Goal: Information Seeking & Learning: Compare options

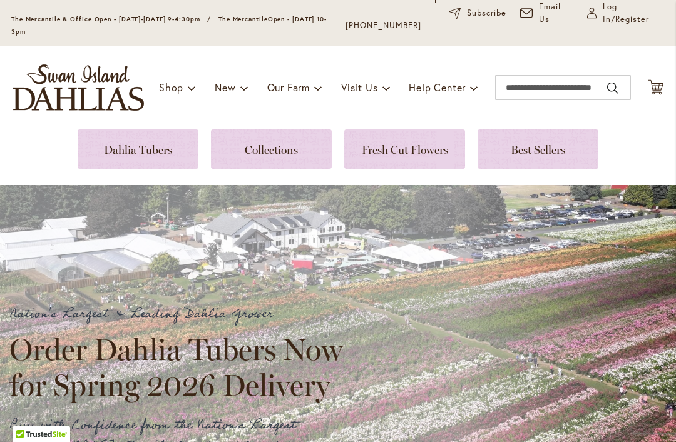
scroll to position [84, 0]
click at [283, 151] on link at bounding box center [271, 148] width 121 height 39
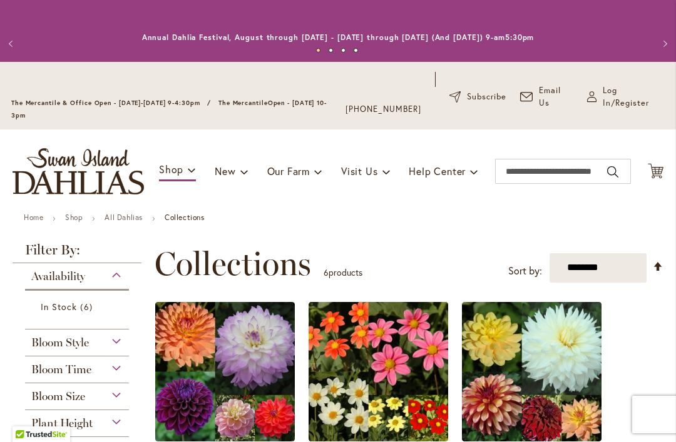
click at [197, 388] on img at bounding box center [224, 371] width 139 height 139
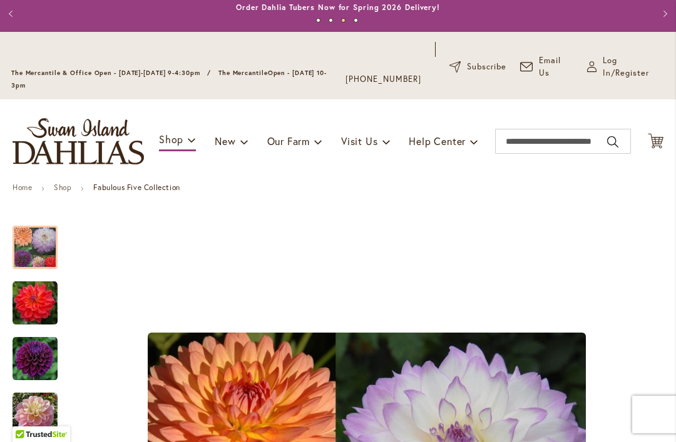
scroll to position [28, 0]
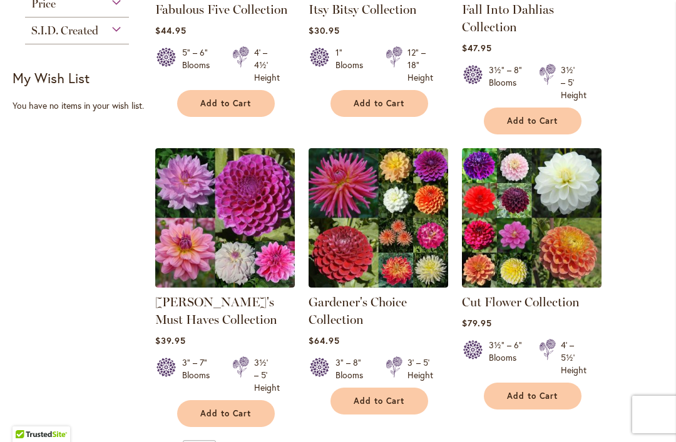
scroll to position [462, 0]
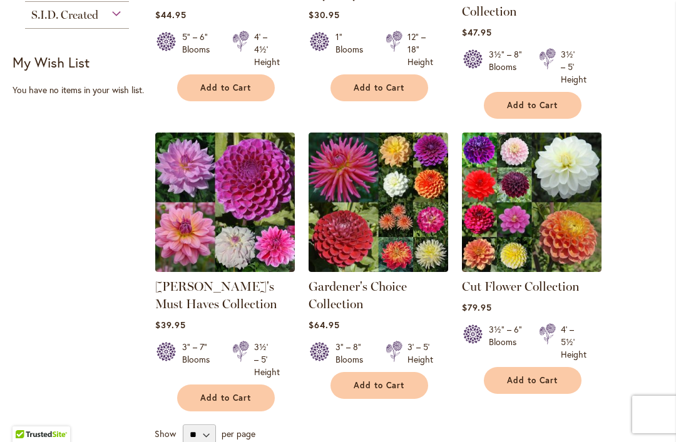
click at [219, 263] on img at bounding box center [224, 202] width 139 height 139
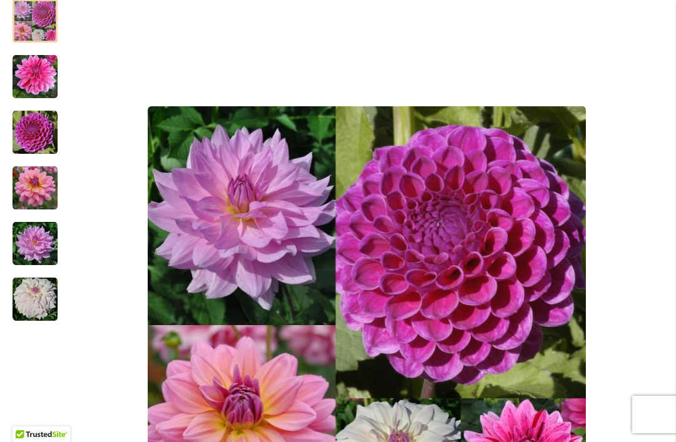
scroll to position [254, 0]
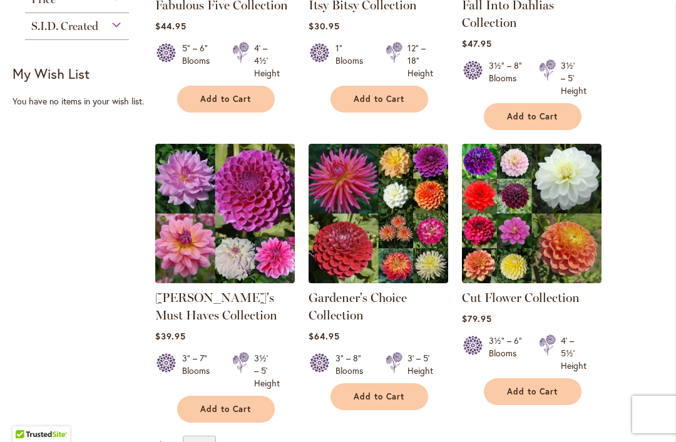
scroll to position [452, 0]
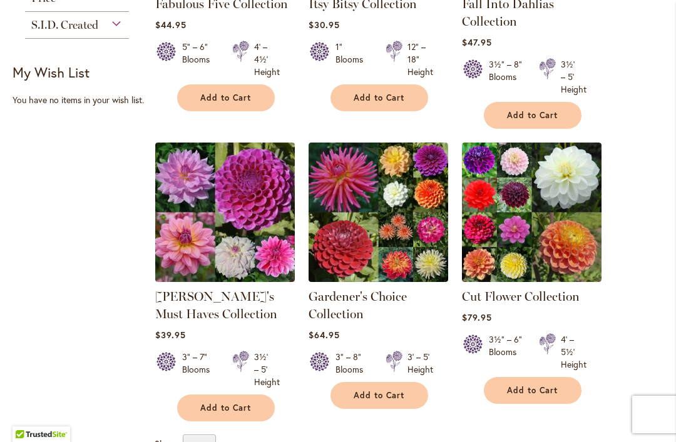
click at [512, 210] on img at bounding box center [531, 212] width 139 height 139
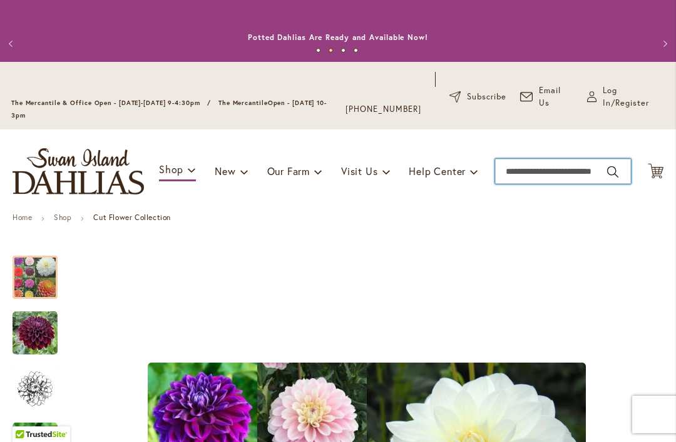
click at [515, 168] on input "Search" at bounding box center [563, 171] width 136 height 25
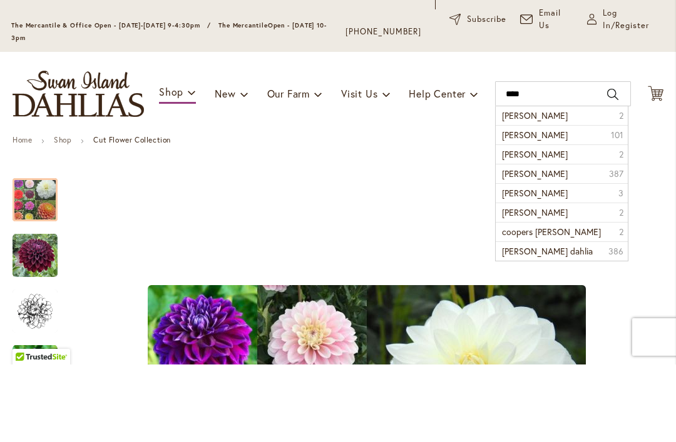
click at [560, 206] on span "Cooper Blaine dahlia" at bounding box center [535, 212] width 66 height 12
type input "**********"
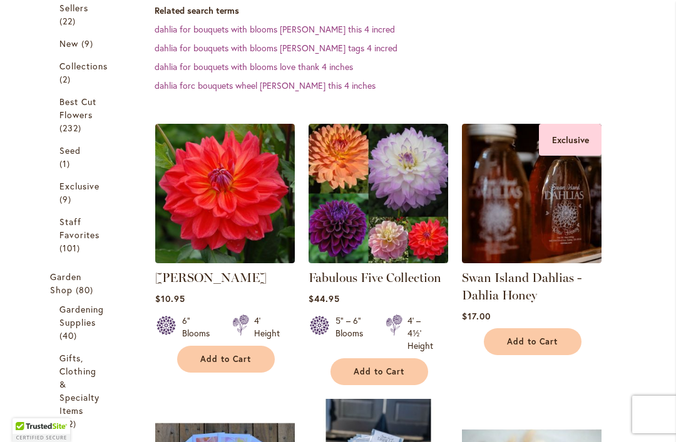
scroll to position [389, 0]
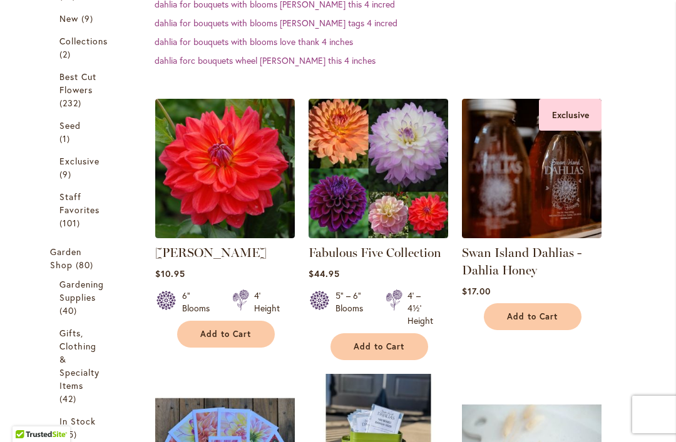
click at [254, 211] on img at bounding box center [224, 168] width 139 height 139
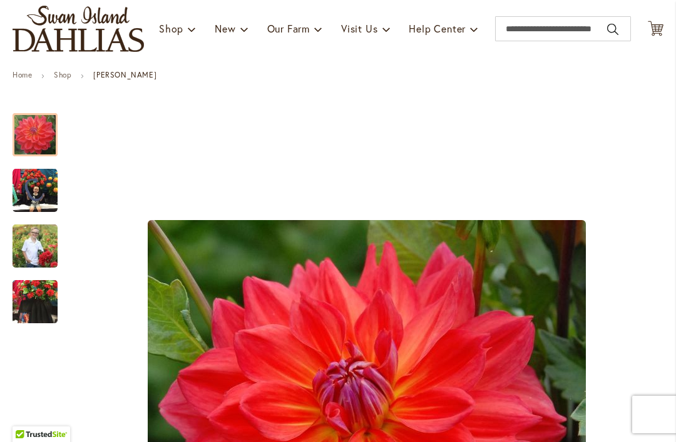
scroll to position [211, 0]
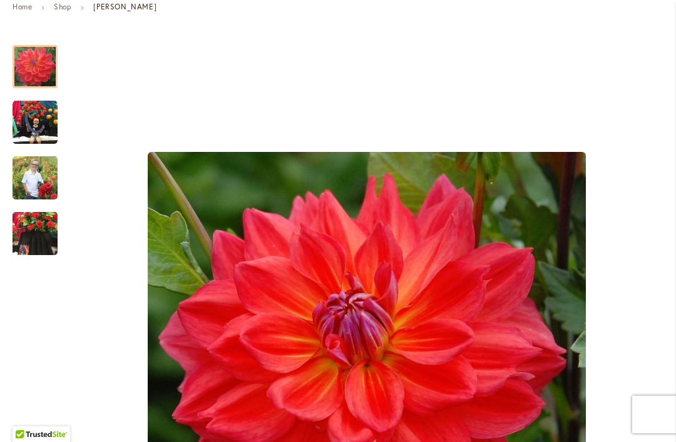
click at [35, 119] on img "COOPER BLAINE" at bounding box center [35, 122] width 45 height 45
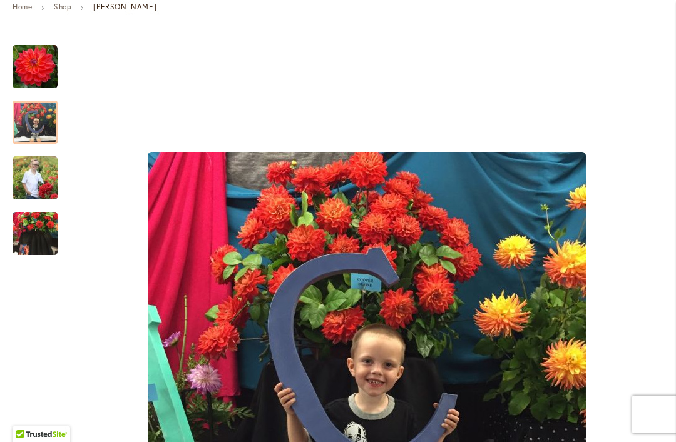
click at [32, 177] on img "COOPER BLAINE" at bounding box center [35, 178] width 45 height 56
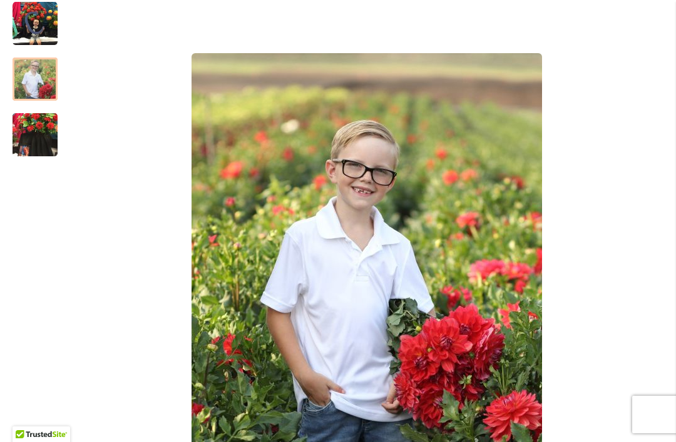
scroll to position [318, 0]
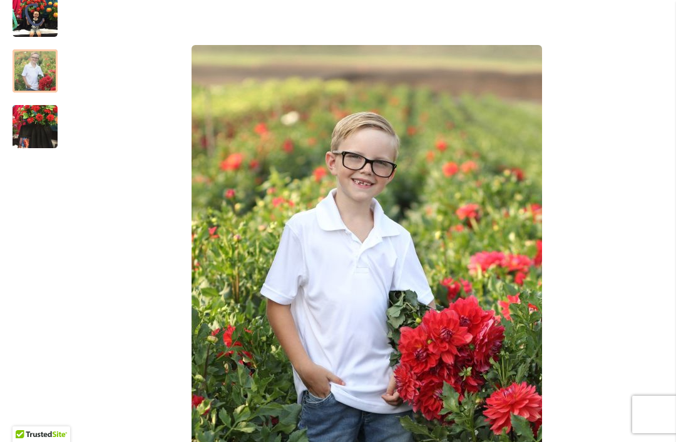
click at [39, 133] on img "COOPER BLAINE" at bounding box center [35, 127] width 45 height 60
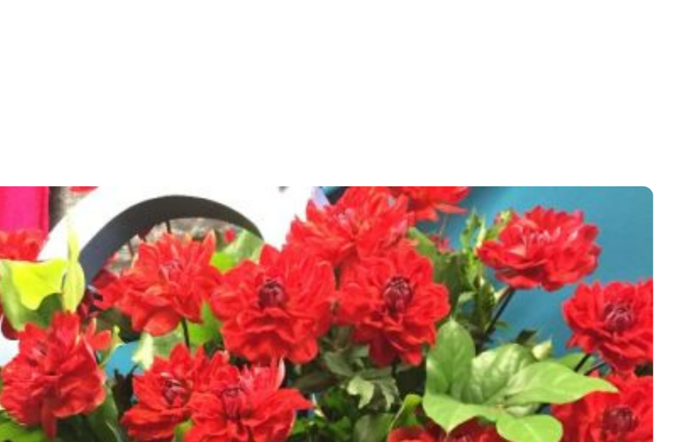
scroll to position [179, 0]
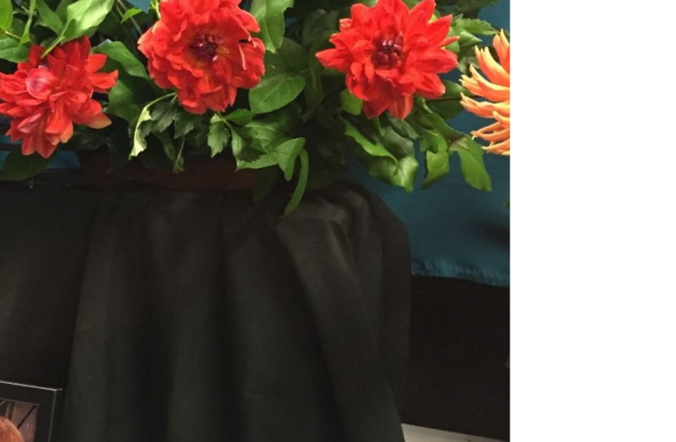
click at [225, 105] on div "COOPER BLAINE" at bounding box center [338, 187] width 676 height 374
click at [198, 118] on img "COOPER BLAINE" at bounding box center [338, 187] width 281 height 374
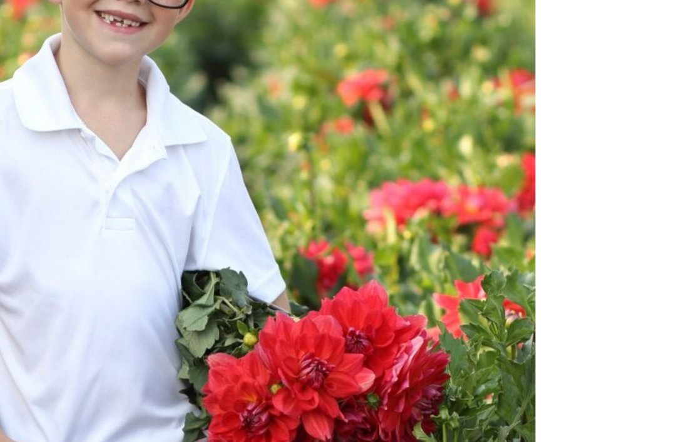
click at [188, 91] on img "COOPER BLAINE" at bounding box center [337, 187] width 299 height 374
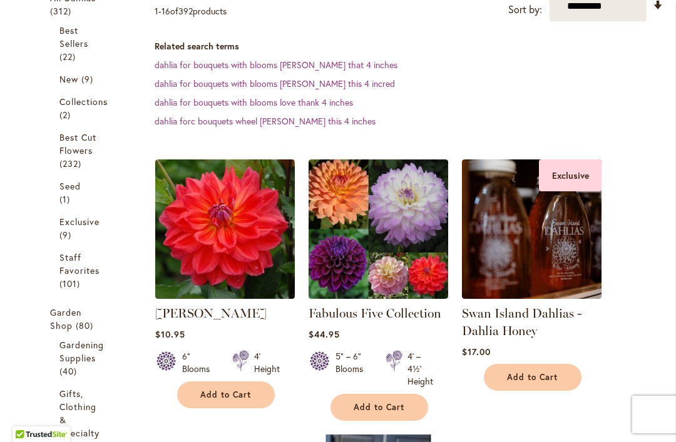
scroll to position [360, 0]
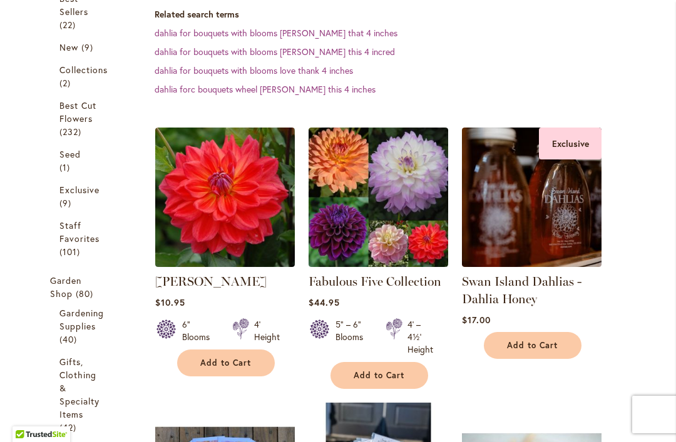
click at [247, 281] on link "[PERSON_NAME]" at bounding box center [210, 281] width 111 height 15
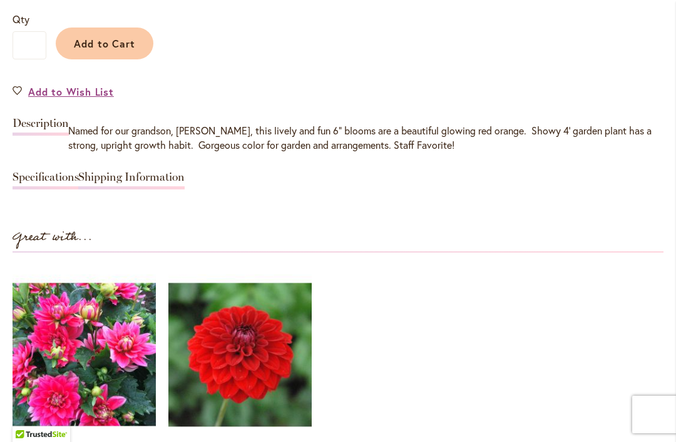
scroll to position [1073, 0]
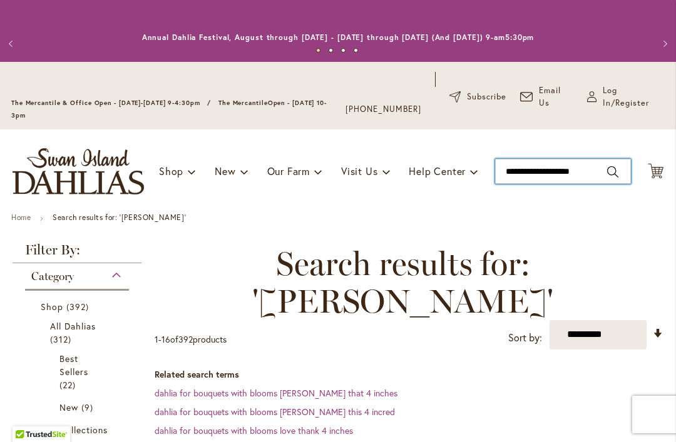
click at [525, 171] on input "**********" at bounding box center [563, 171] width 136 height 25
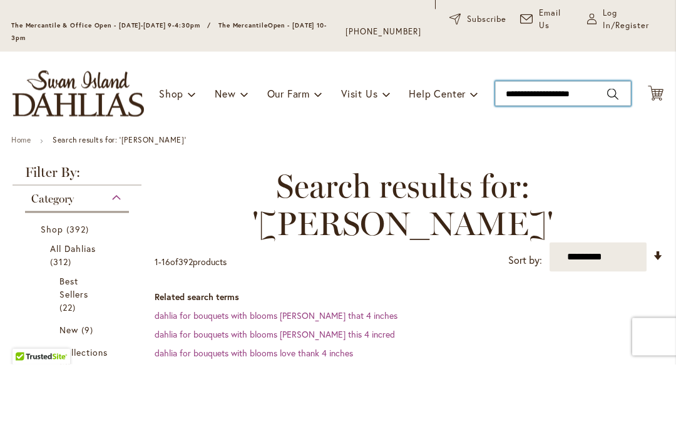
click at [594, 159] on input "**********" at bounding box center [563, 171] width 136 height 25
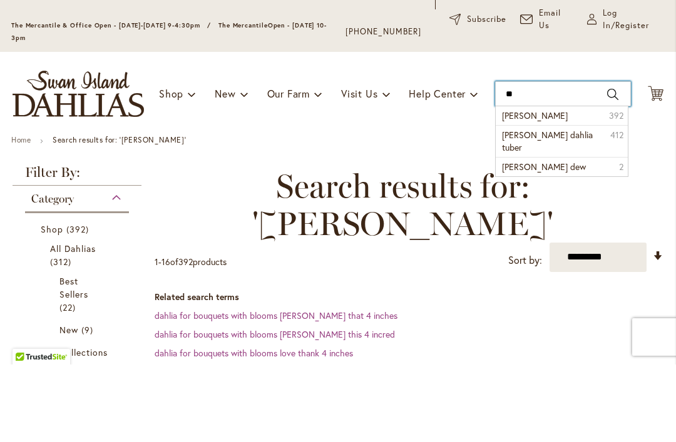
type input "*"
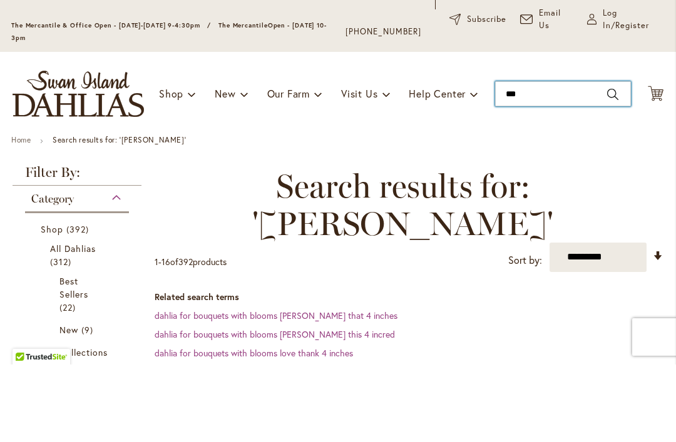
type input "****"
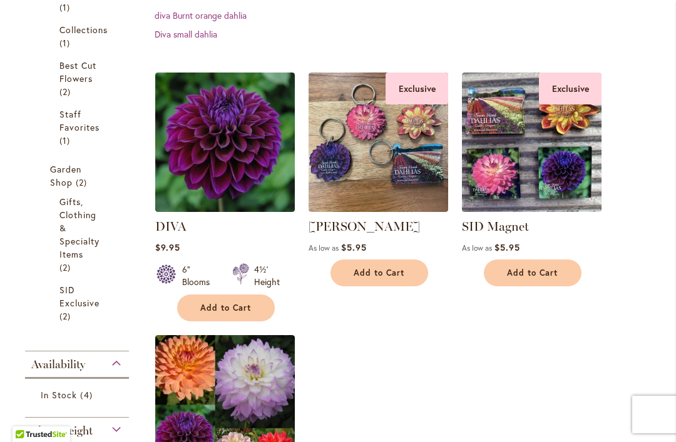
scroll to position [382, 0]
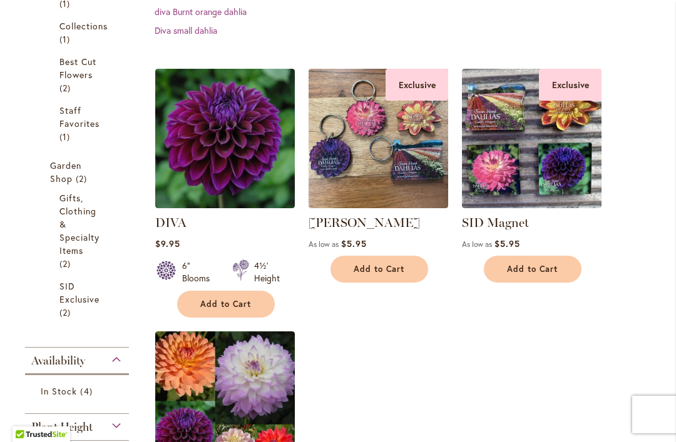
click at [232, 156] on img at bounding box center [224, 138] width 139 height 139
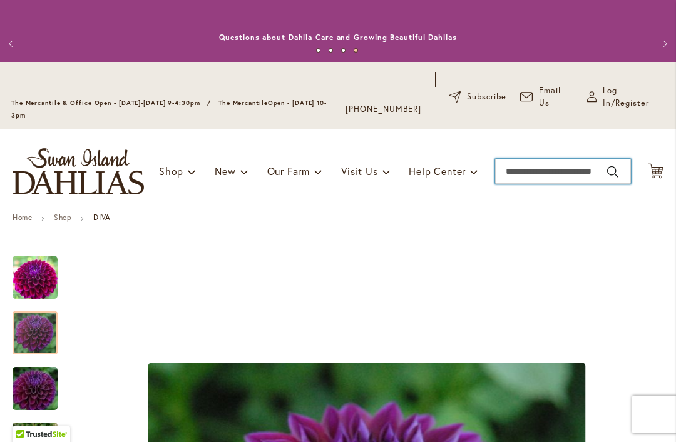
click at [538, 168] on input "Search" at bounding box center [563, 171] width 136 height 25
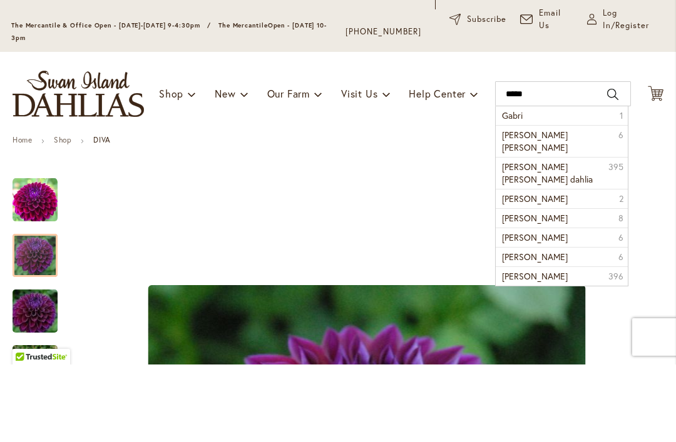
click at [548, 206] on span "Gabrielle Marie" at bounding box center [535, 218] width 66 height 24
type input "**********"
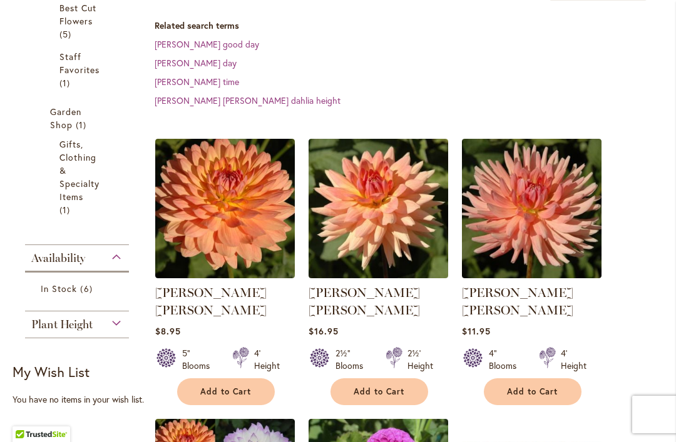
scroll to position [440, 0]
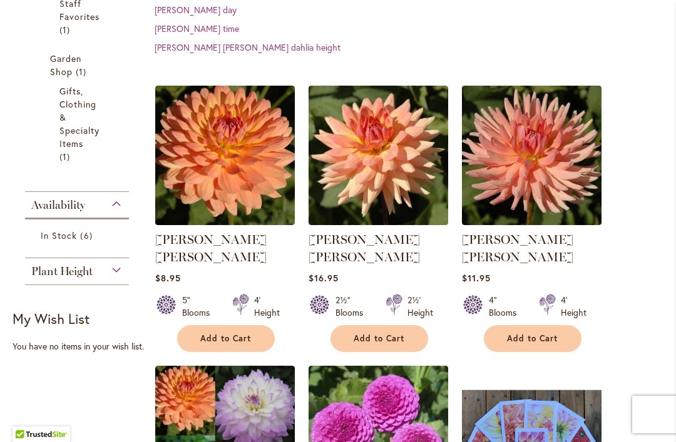
click at [253, 124] on img at bounding box center [224, 155] width 139 height 139
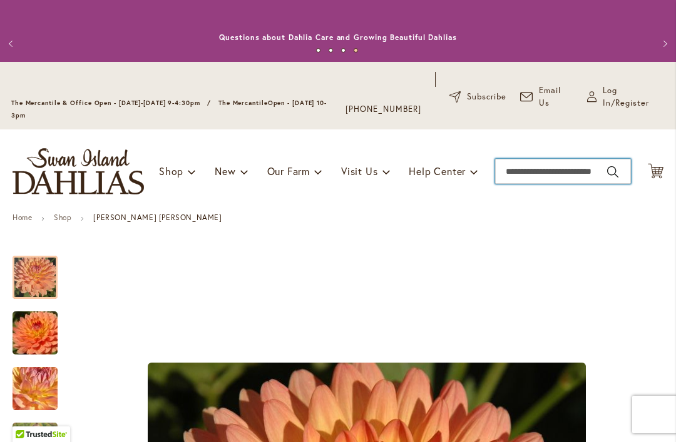
click at [526, 171] on input "Search" at bounding box center [563, 171] width 136 height 25
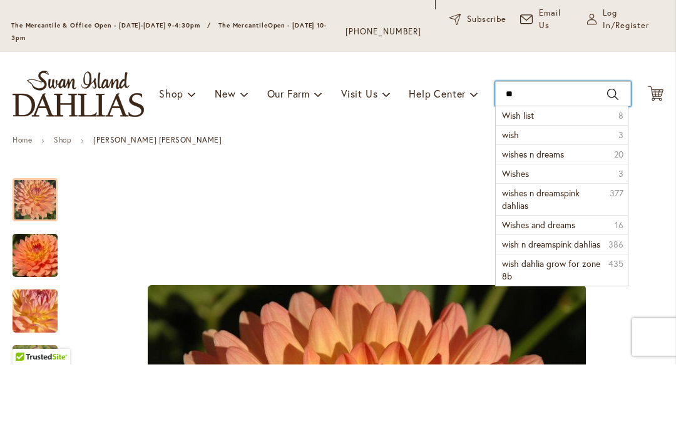
type input "*"
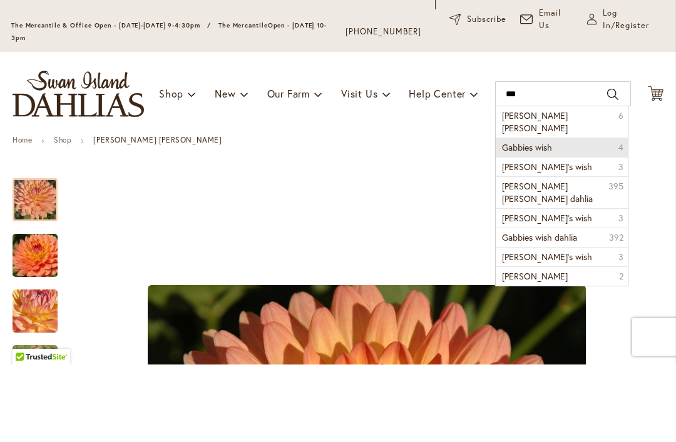
click at [575, 215] on li "Gabbies wish 4" at bounding box center [560, 224] width 131 height 19
type input "**********"
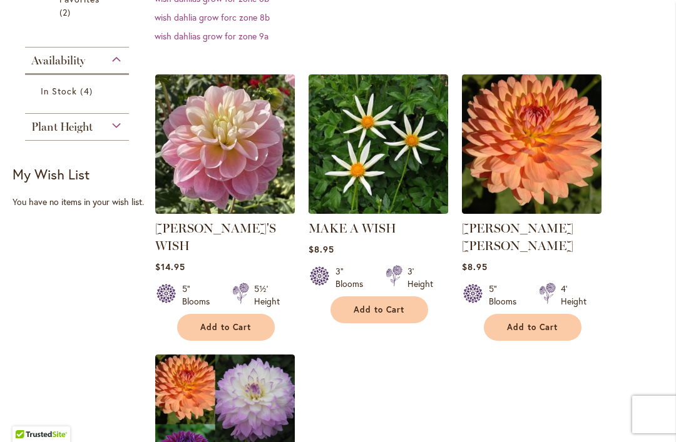
scroll to position [469, 0]
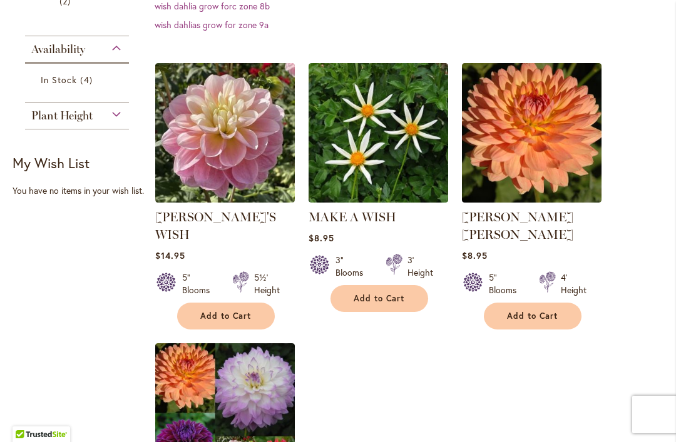
click at [240, 194] on img at bounding box center [224, 132] width 139 height 139
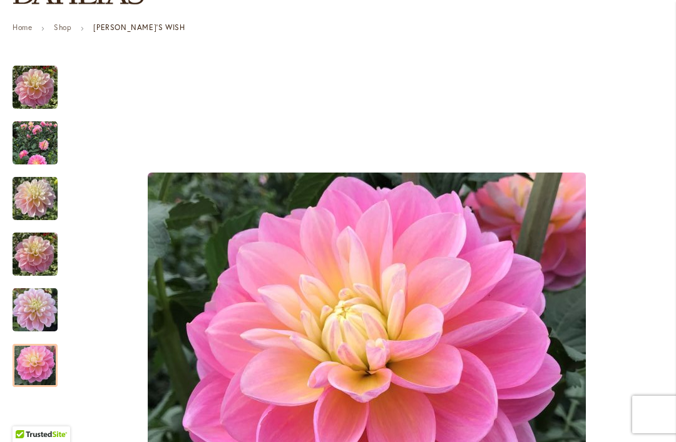
scroll to position [189, 0]
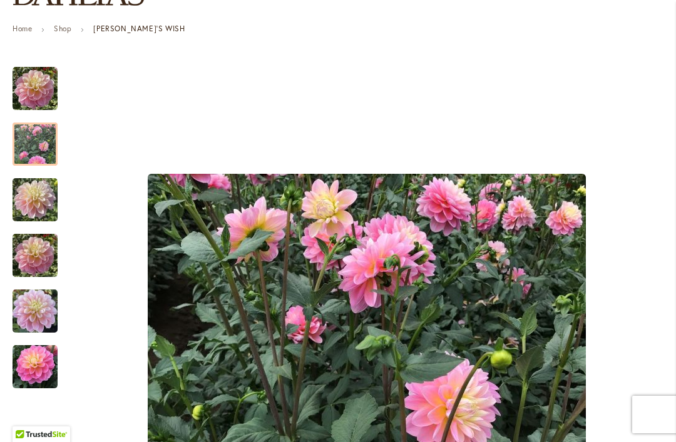
click at [27, 143] on img "Gabbie's Wish" at bounding box center [35, 144] width 45 height 45
click at [28, 94] on img "Gabbie's Wish" at bounding box center [35, 88] width 45 height 45
click at [25, 143] on img "Gabbie's Wish" at bounding box center [35, 144] width 45 height 45
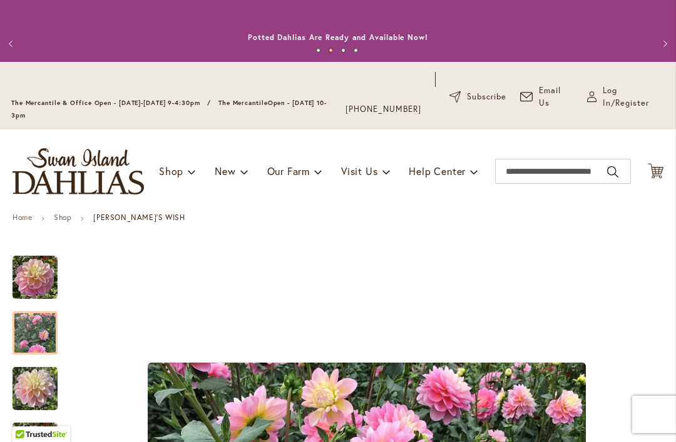
scroll to position [0, 0]
click at [523, 171] on input "Search" at bounding box center [563, 171] width 136 height 25
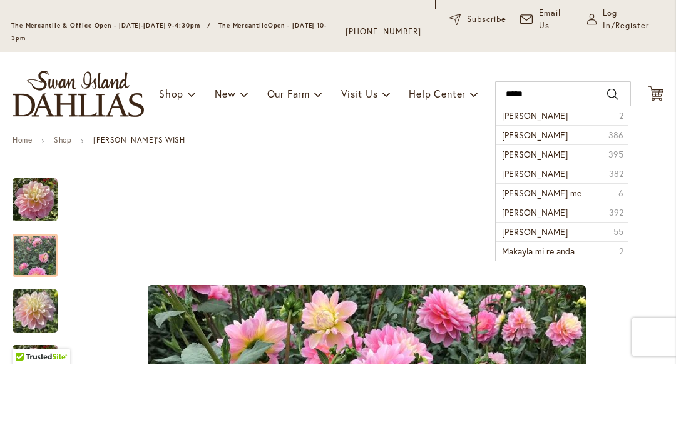
click at [564, 187] on span "Makayla Miranda" at bounding box center [535, 193] width 66 height 12
type input "**********"
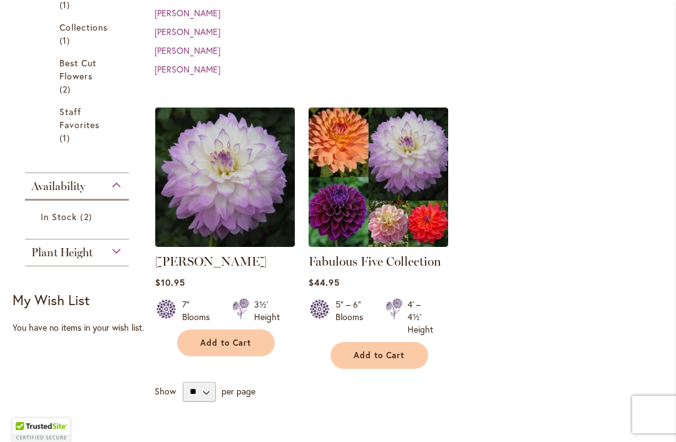
scroll to position [382, 0]
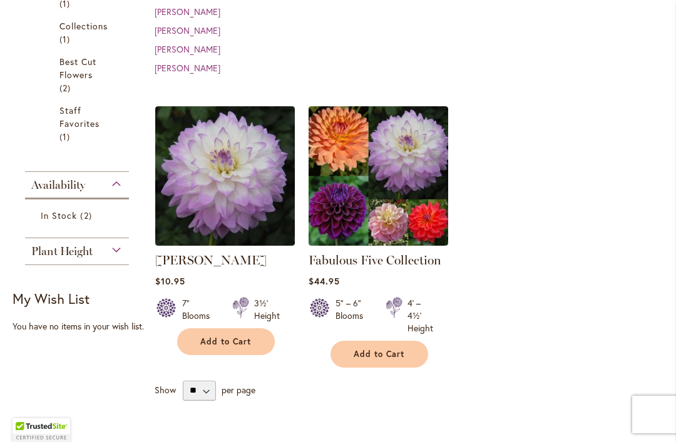
click at [226, 217] on img at bounding box center [224, 175] width 139 height 139
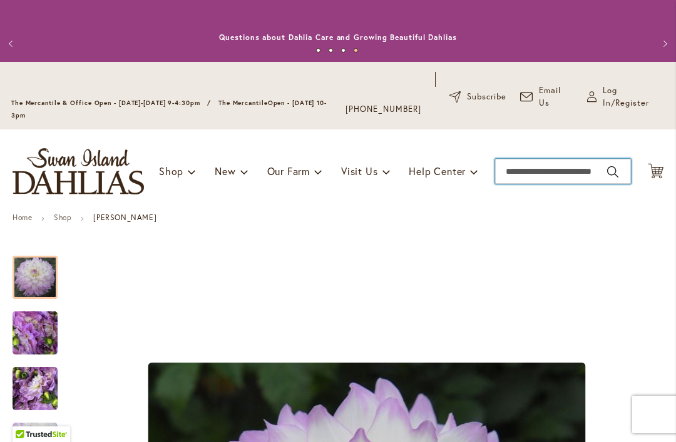
click at [526, 170] on input "Search" at bounding box center [563, 171] width 136 height 25
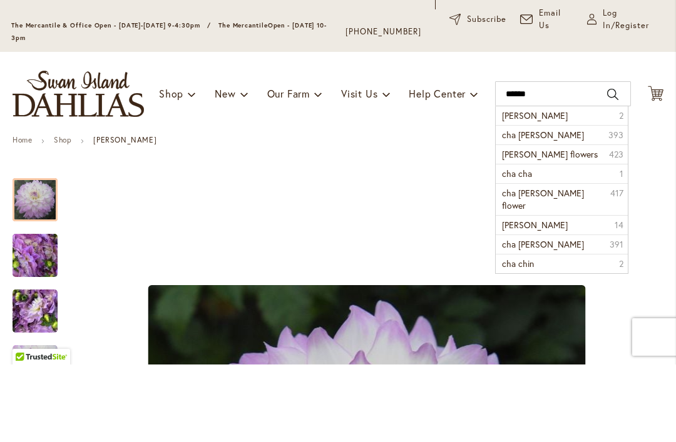
click at [563, 184] on li "cha ching 2" at bounding box center [560, 193] width 131 height 19
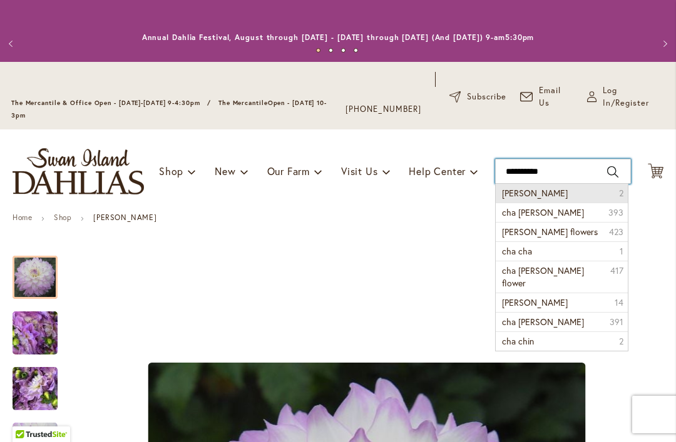
type input "*********"
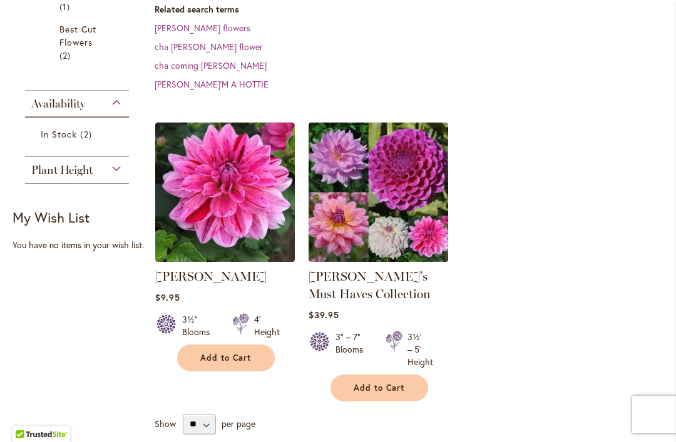
scroll to position [367, 0]
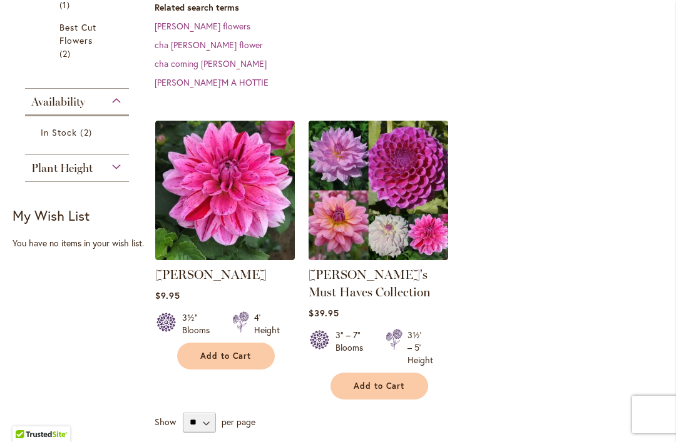
click at [242, 191] on img at bounding box center [224, 190] width 139 height 139
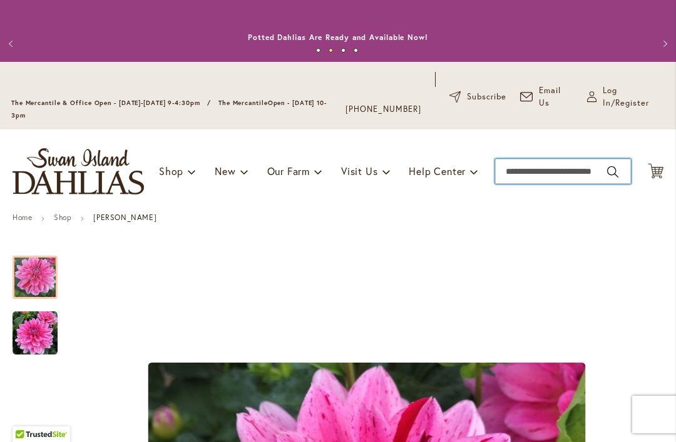
click at [520, 173] on input "Search" at bounding box center [563, 171] width 136 height 25
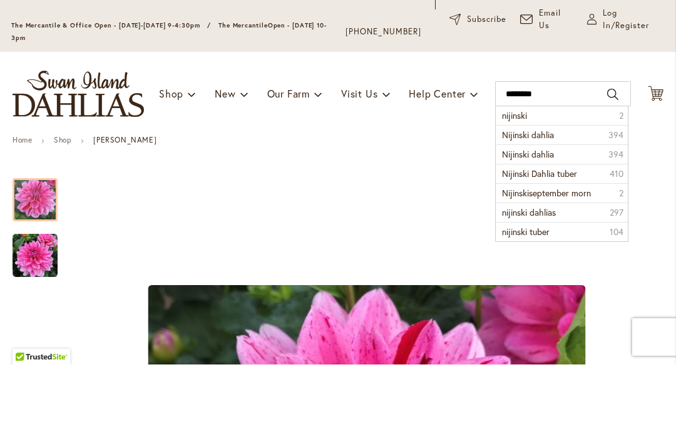
click at [570, 203] on li "Nijinski dahlia 394" at bounding box center [560, 212] width 131 height 19
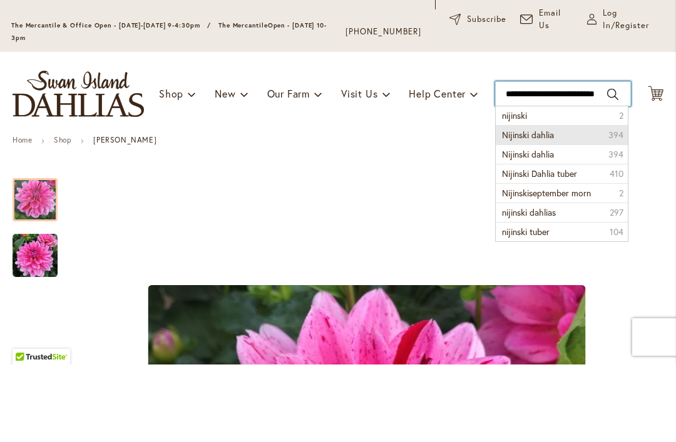
type input "**********"
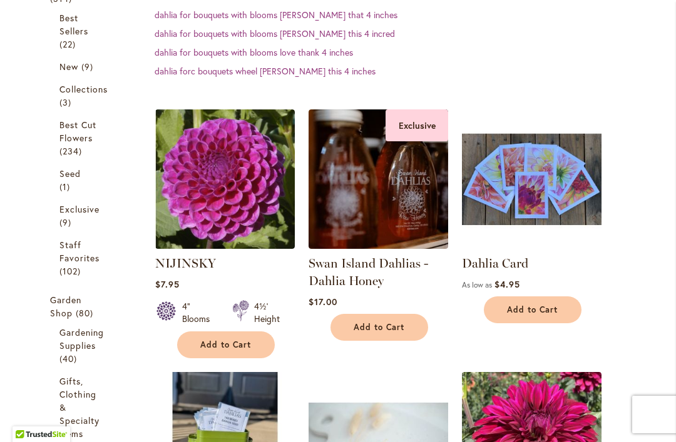
scroll to position [345, 0]
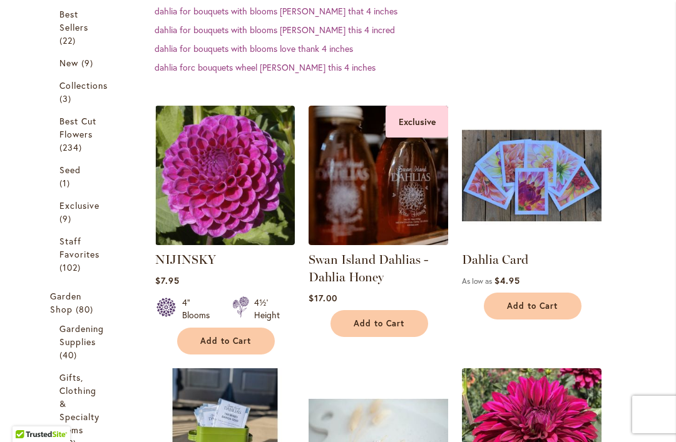
click at [258, 221] on img at bounding box center [224, 175] width 139 height 139
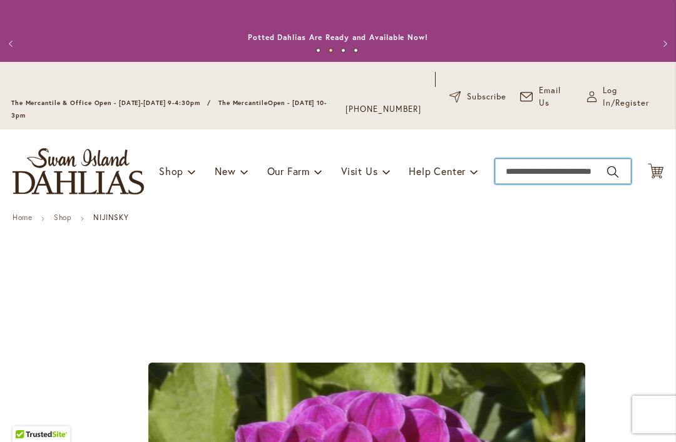
click at [527, 173] on input "Search" at bounding box center [563, 171] width 136 height 25
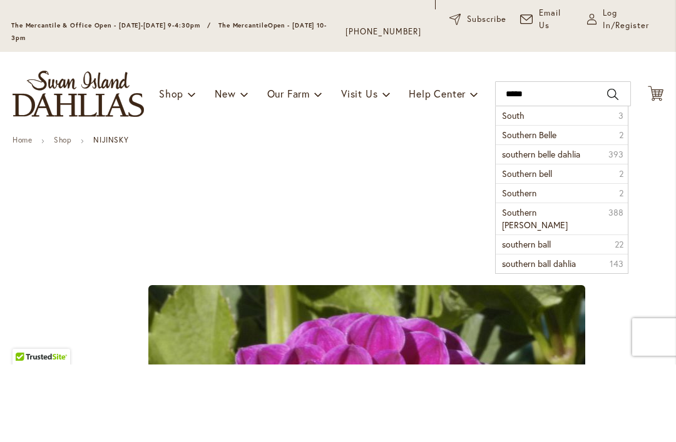
click at [567, 203] on li "Southern Belle 2" at bounding box center [560, 212] width 131 height 19
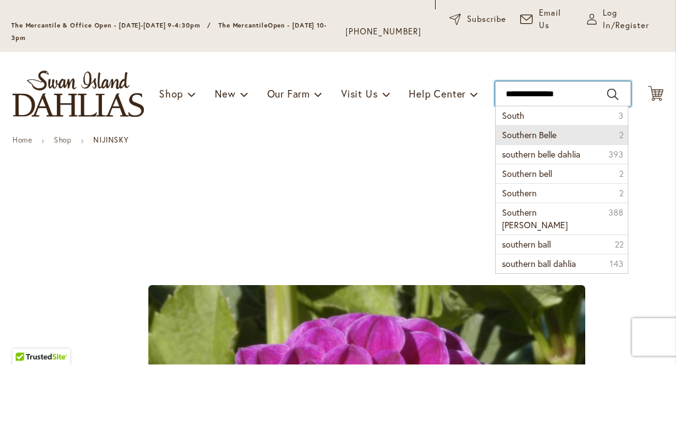
type input "**********"
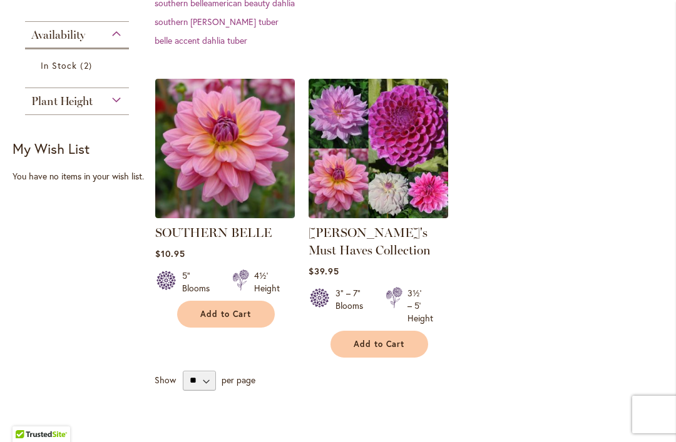
scroll to position [433, 0]
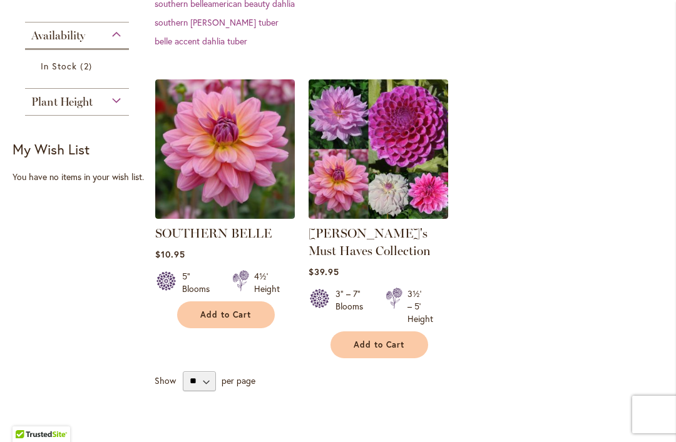
click at [257, 231] on link "SOUTHERN BELLE" at bounding box center [213, 233] width 116 height 15
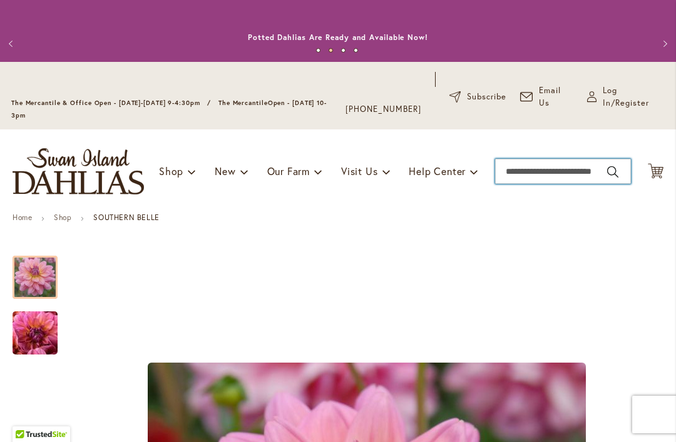
click at [520, 173] on input "Search" at bounding box center [563, 171] width 136 height 25
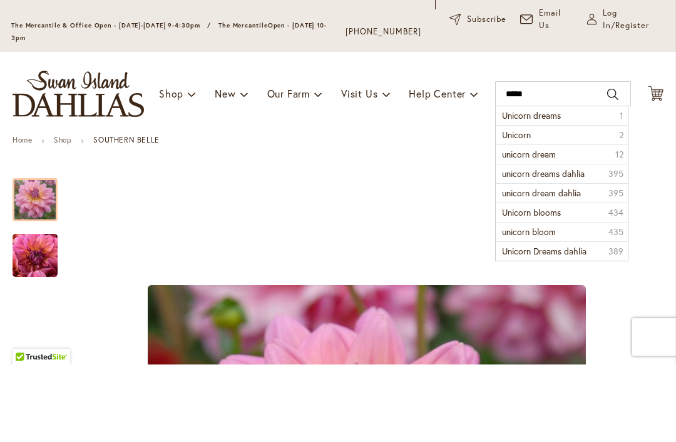
click at [557, 187] on span "Unicorn dreams" at bounding box center [531, 193] width 59 height 12
type input "**********"
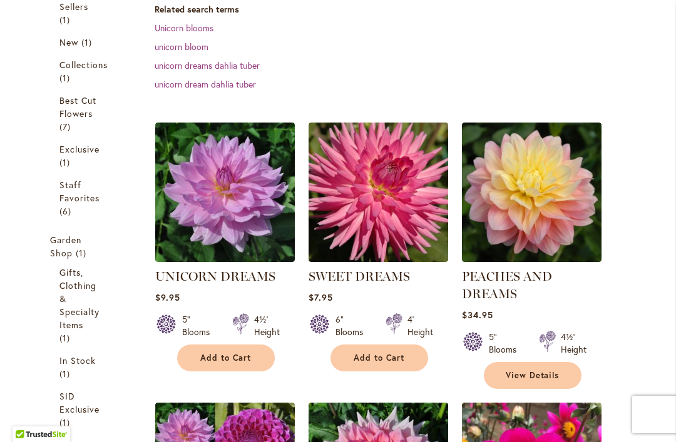
scroll to position [366, 0]
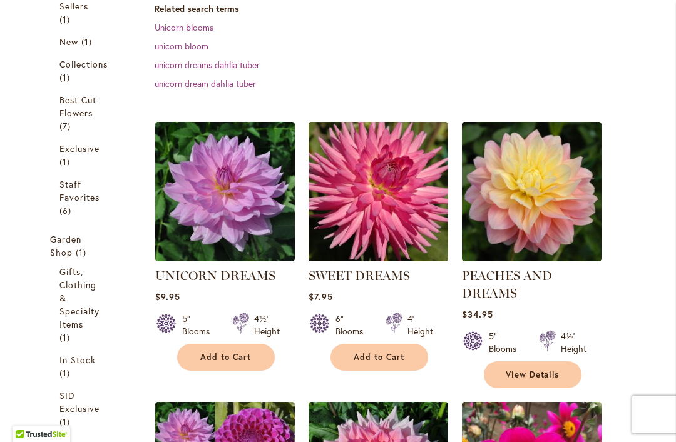
click at [249, 241] on img at bounding box center [224, 191] width 139 height 139
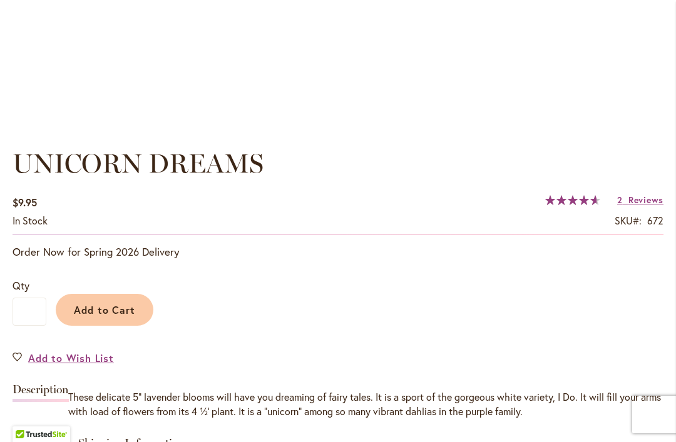
scroll to position [804, 0]
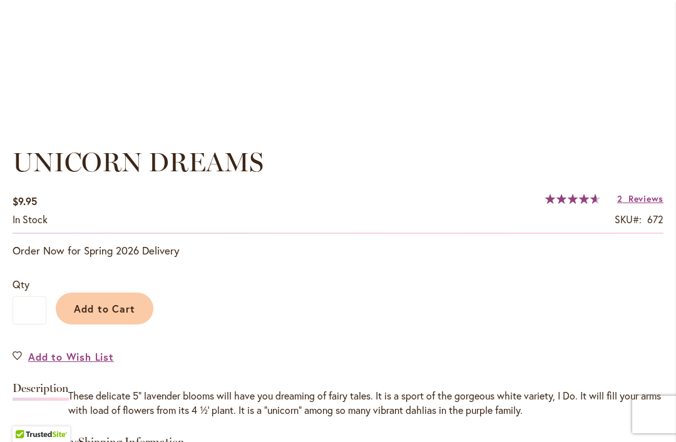
click at [642, 193] on span "Reviews" at bounding box center [645, 199] width 35 height 12
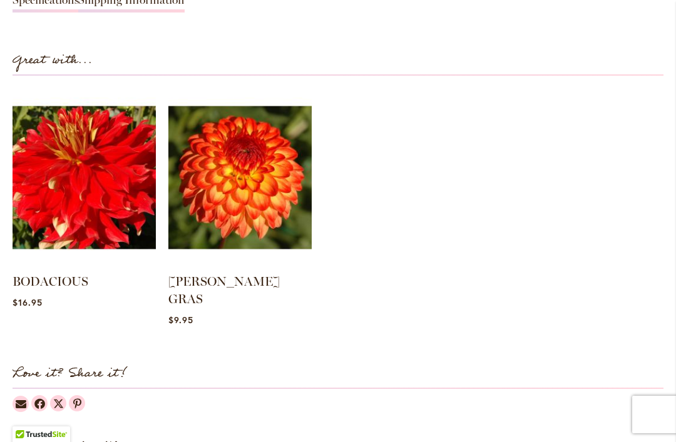
scroll to position [1259, 0]
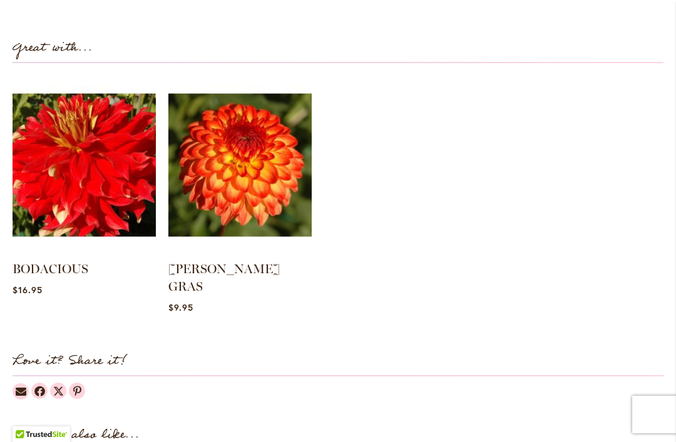
click at [262, 207] on img at bounding box center [239, 165] width 143 height 179
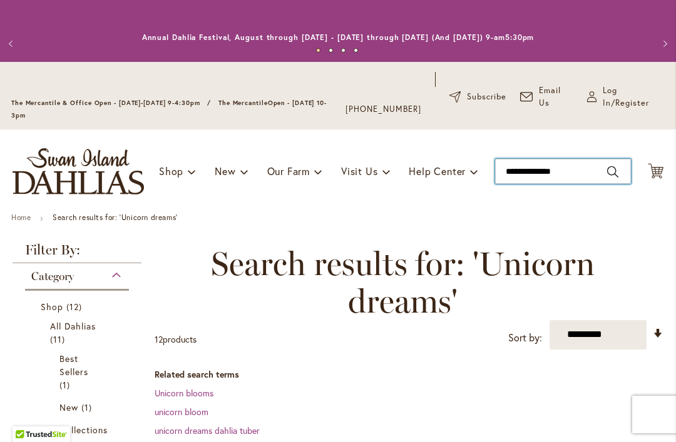
click at [528, 176] on input "**********" at bounding box center [563, 171] width 136 height 25
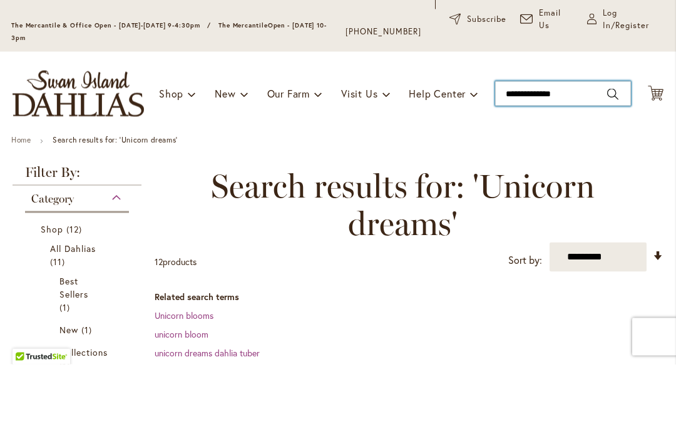
click at [584, 159] on input "**********" at bounding box center [563, 171] width 136 height 25
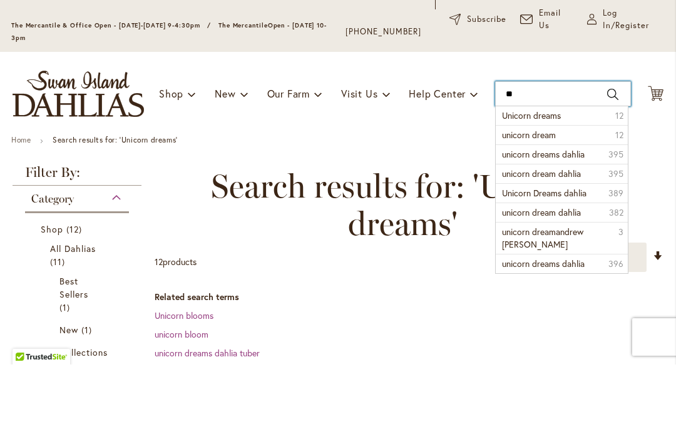
type input "*"
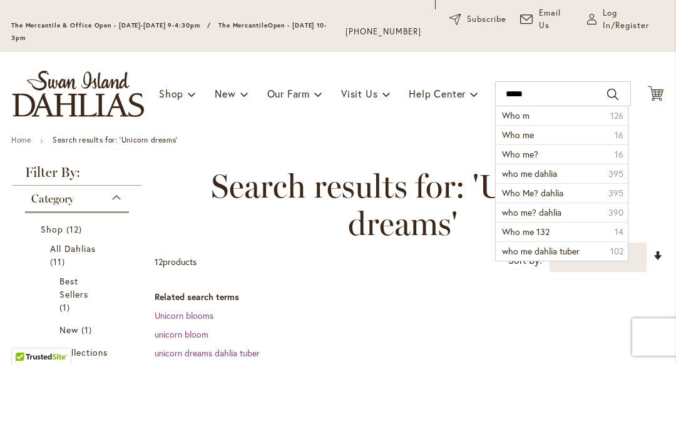
click at [529, 226] on span "Who me?" at bounding box center [520, 232] width 36 height 12
type input "*******"
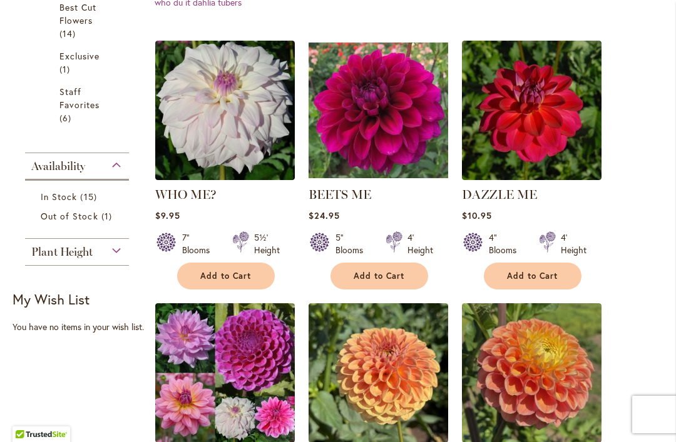
scroll to position [412, 0]
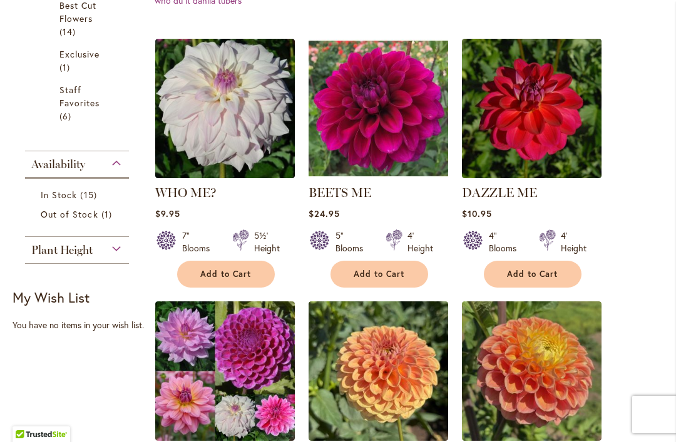
click at [250, 155] on img at bounding box center [224, 108] width 139 height 139
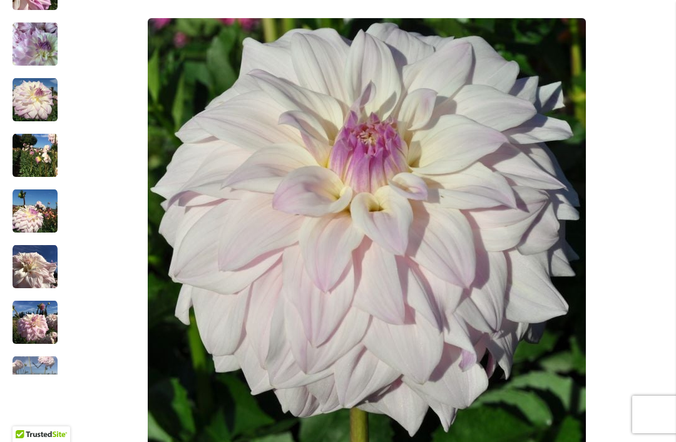
scroll to position [360, 0]
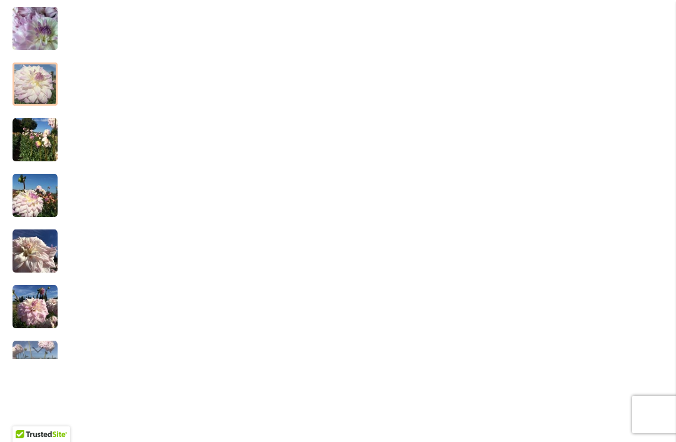
click at [28, 81] on img "Who Me?" at bounding box center [35, 84] width 45 height 45
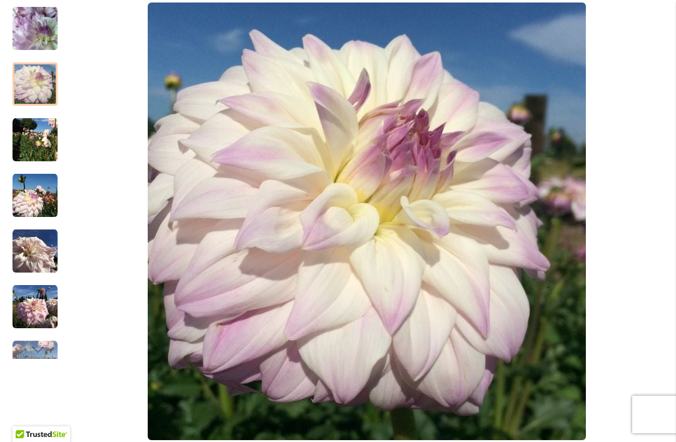
click at [28, 143] on img "Who Me?" at bounding box center [35, 140] width 45 height 45
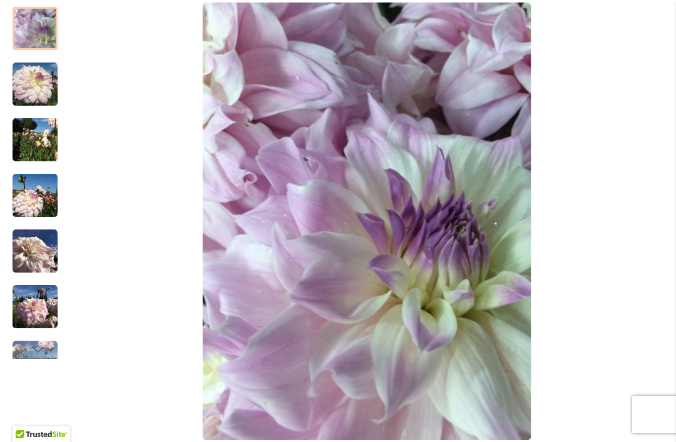
click at [28, 34] on img "Who Me?" at bounding box center [35, 29] width 45 height 60
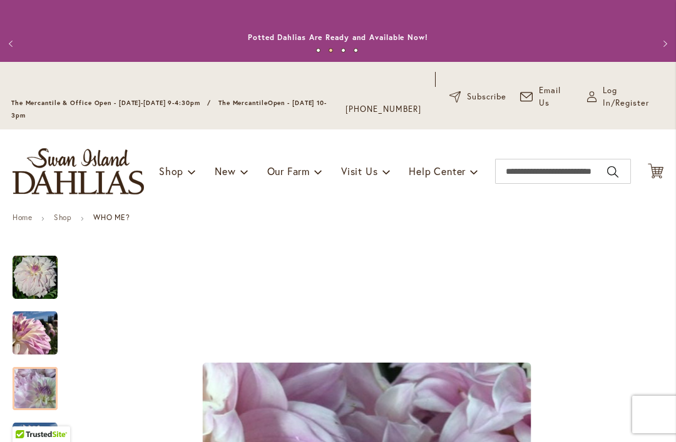
scroll to position [0, 0]
click at [527, 168] on input "Search" at bounding box center [563, 171] width 136 height 25
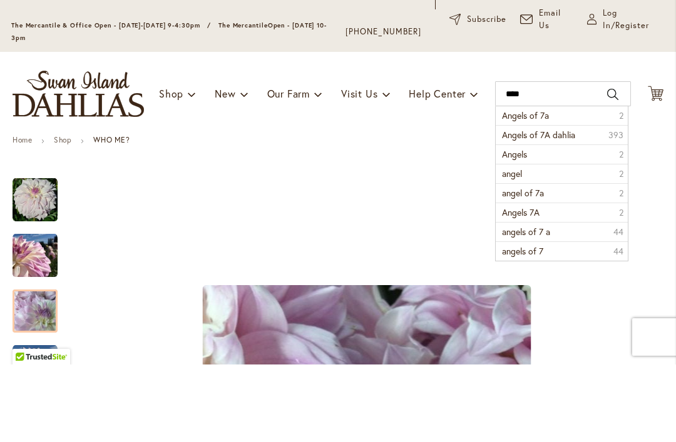
click at [539, 187] on span "Angels of 7a" at bounding box center [525, 193] width 47 height 12
type input "**********"
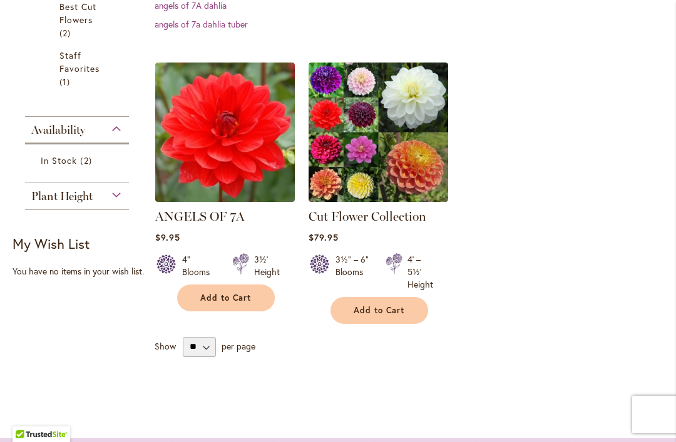
scroll to position [389, 0]
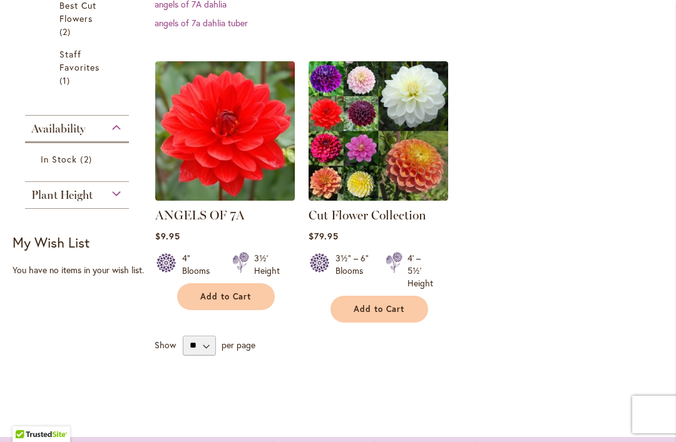
click at [227, 208] on link "ANGELS OF 7A" at bounding box center [199, 215] width 89 height 15
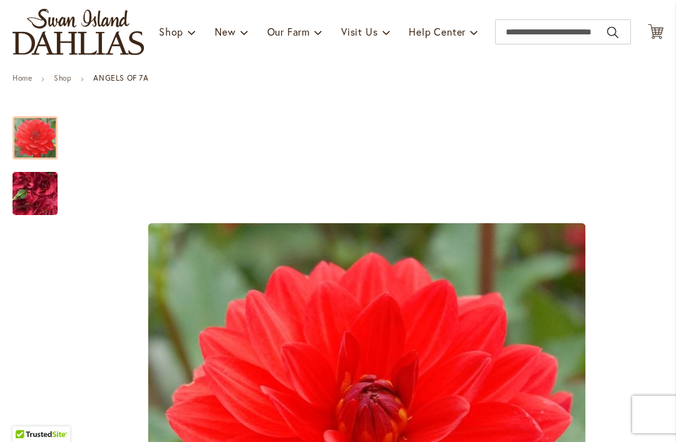
scroll to position [94, 0]
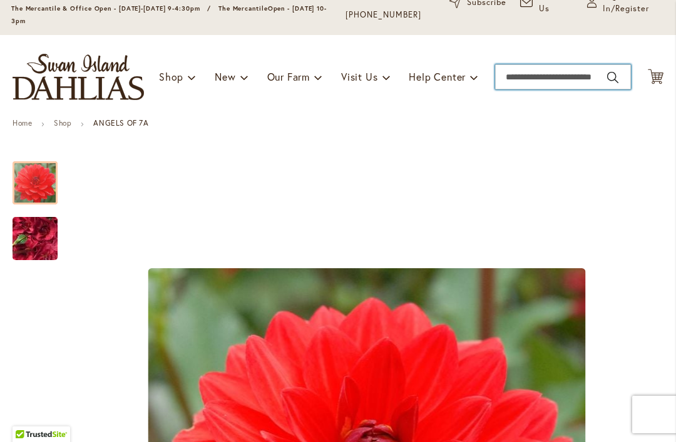
click at [529, 73] on input "Search" at bounding box center [563, 76] width 136 height 25
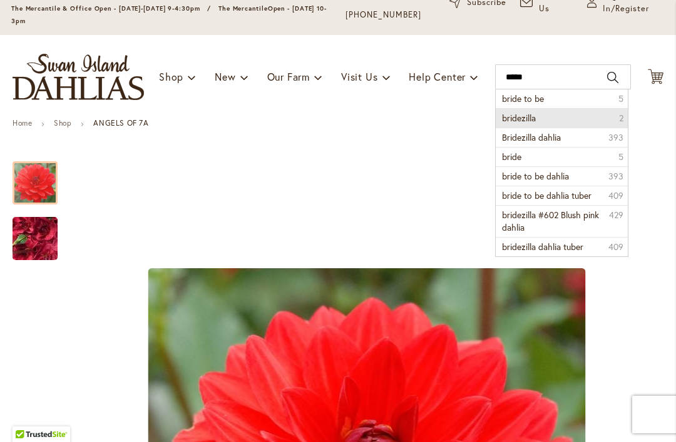
click at [559, 118] on li "bridezilla 2" at bounding box center [560, 117] width 131 height 19
type input "**********"
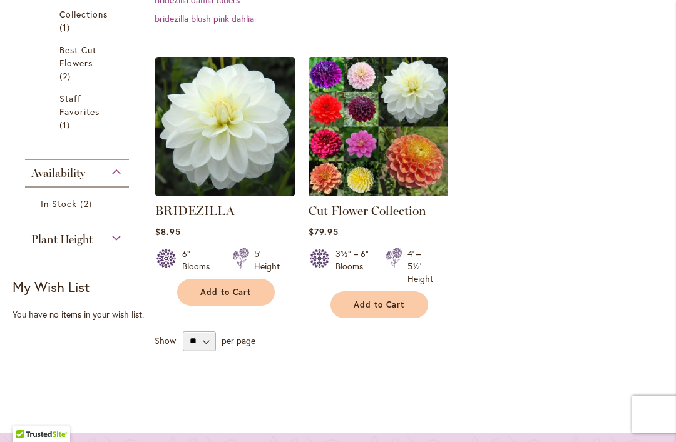
scroll to position [402, 0]
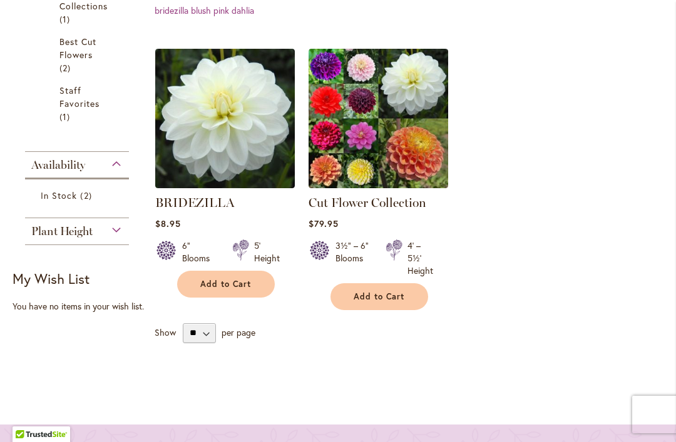
click at [250, 168] on img at bounding box center [224, 118] width 139 height 139
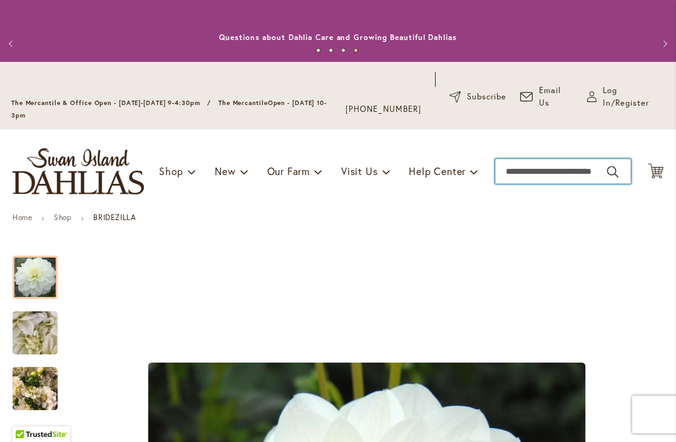
click at [529, 171] on input "Search" at bounding box center [563, 171] width 136 height 25
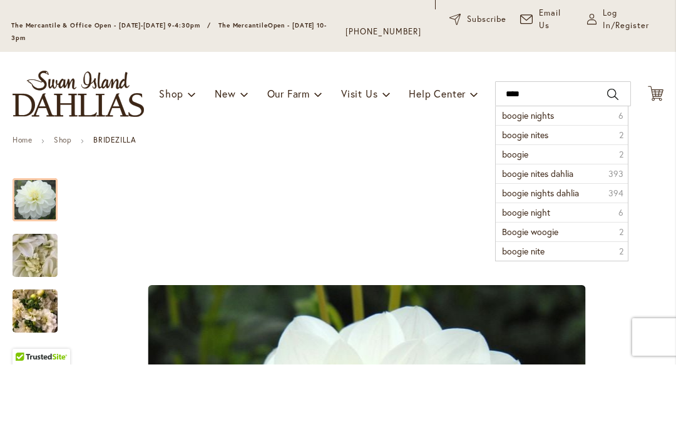
click at [570, 184] on li "boogie nights 6" at bounding box center [560, 193] width 131 height 19
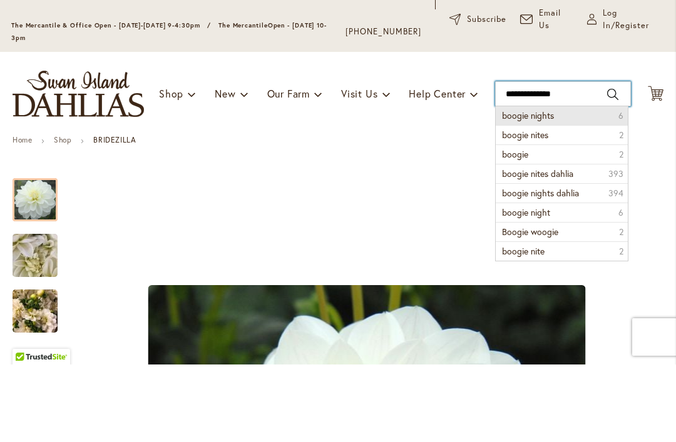
type input "**********"
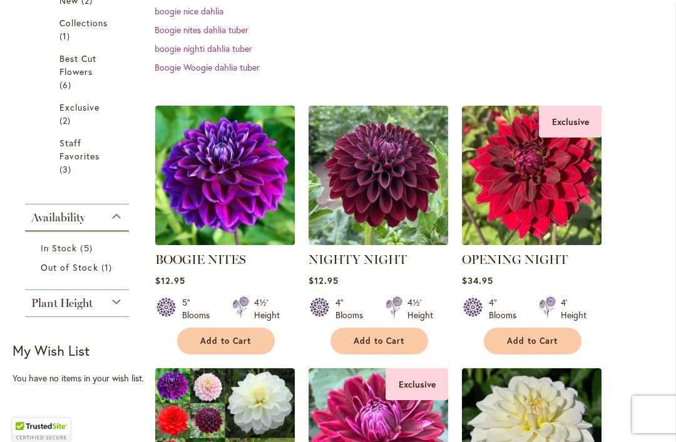
scroll to position [430, 0]
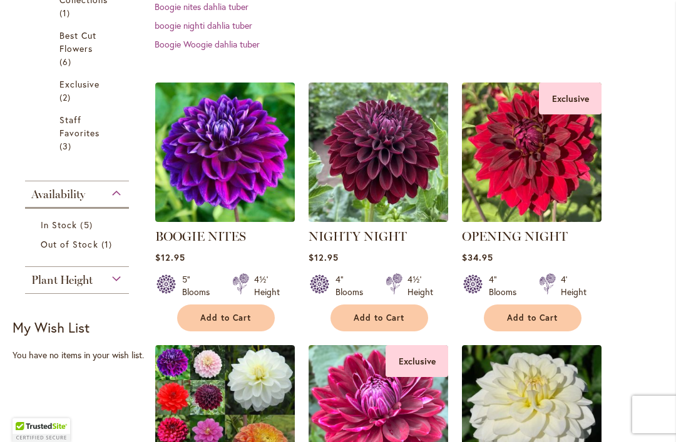
click at [235, 232] on link "BOOGIE NITES" at bounding box center [200, 236] width 91 height 15
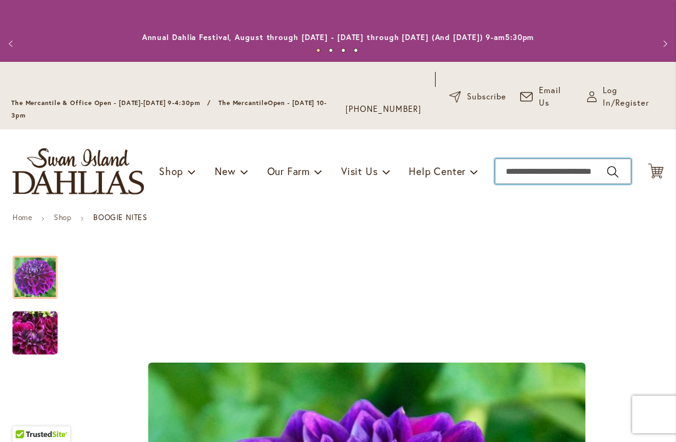
click at [522, 175] on input "Search" at bounding box center [563, 171] width 136 height 25
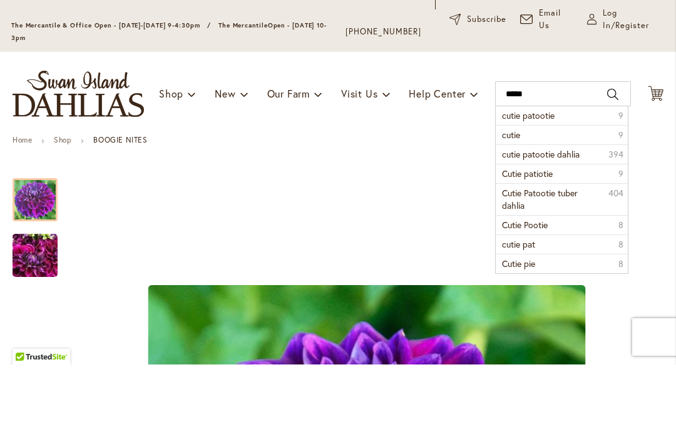
click at [554, 187] on span "cutie patootie" at bounding box center [528, 193] width 53 height 12
type input "**********"
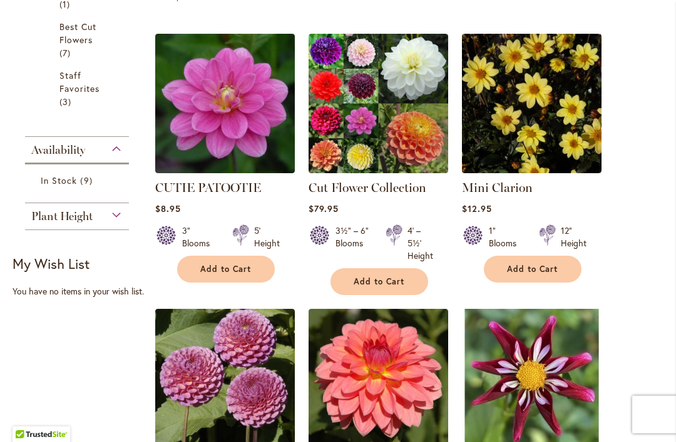
scroll to position [417, 0]
click at [251, 160] on img at bounding box center [224, 103] width 139 height 139
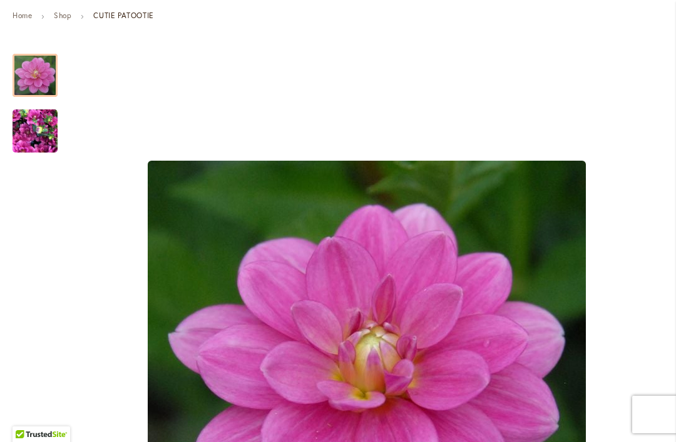
scroll to position [206, 0]
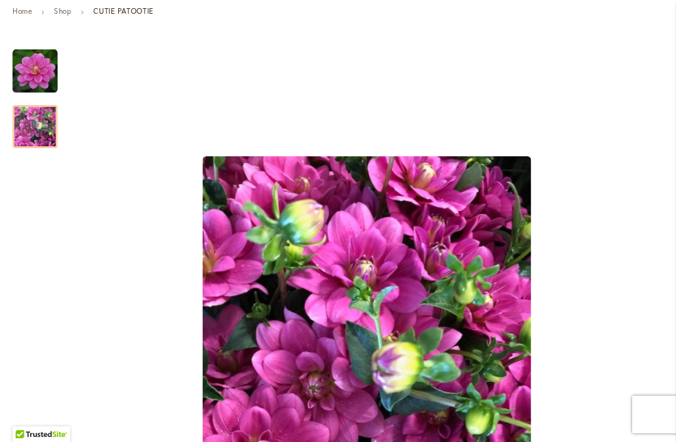
click at [26, 128] on img "CUTIE PATOOTIE" at bounding box center [35, 127] width 45 height 60
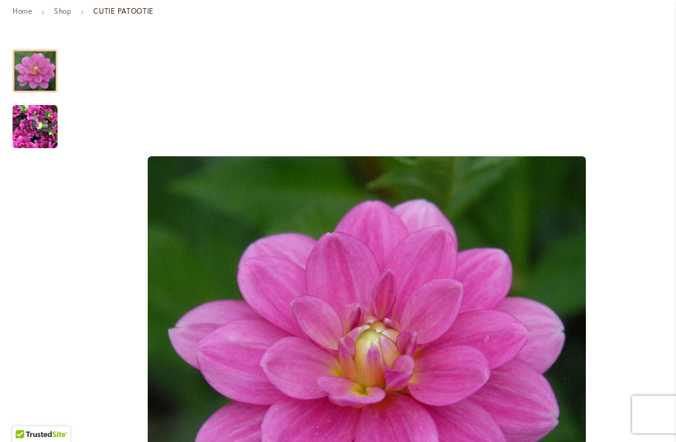
click at [29, 81] on div at bounding box center [35, 70] width 45 height 43
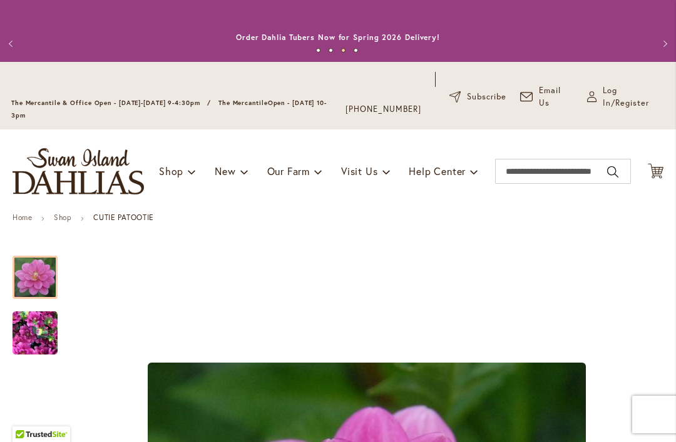
scroll to position [0, 0]
click at [519, 168] on input "Search" at bounding box center [563, 171] width 136 height 25
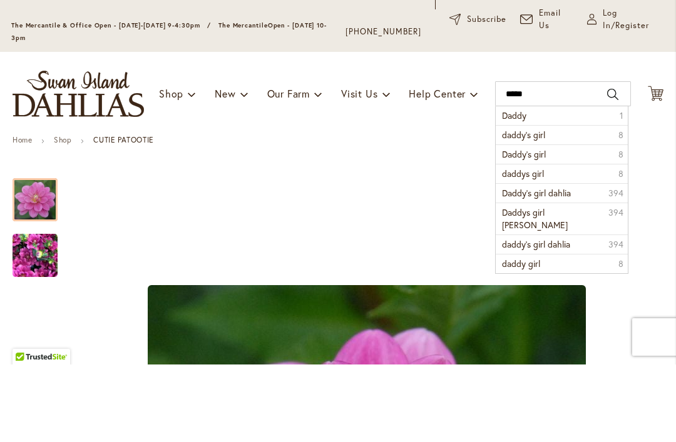
click at [570, 203] on li "daddy's girl 8" at bounding box center [560, 212] width 131 height 19
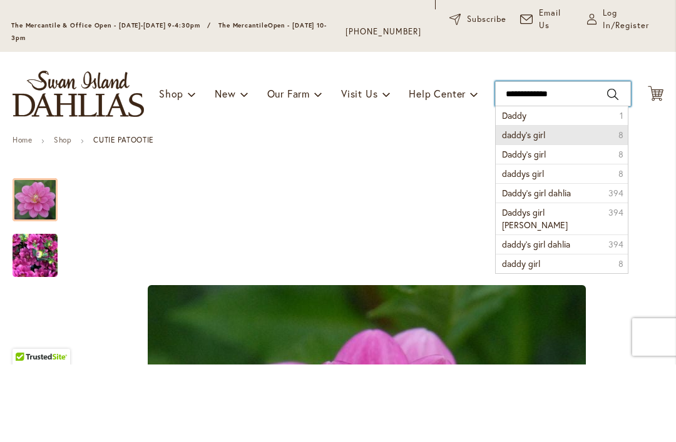
type input "**********"
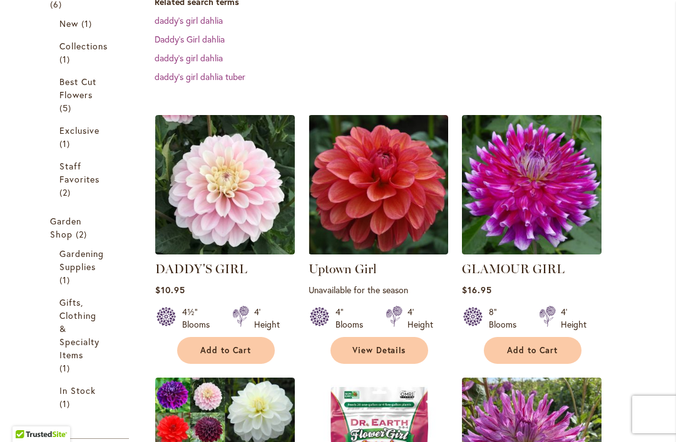
scroll to position [335, 0]
click at [261, 230] on img at bounding box center [224, 184] width 139 height 139
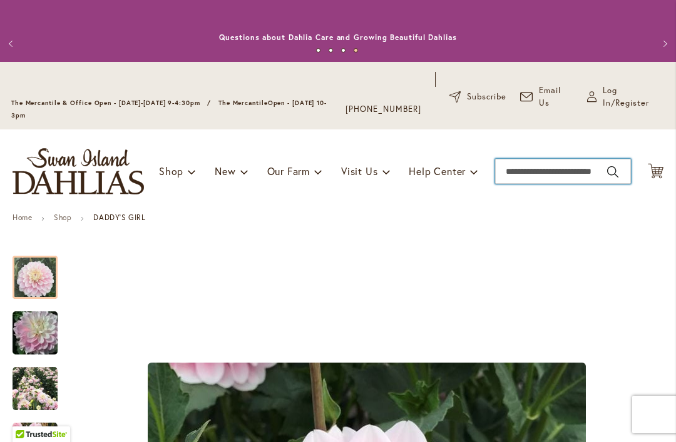
click at [527, 171] on input "Search" at bounding box center [563, 171] width 136 height 25
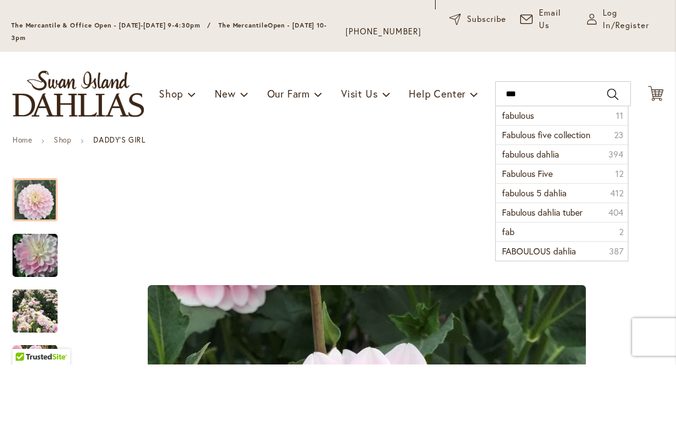
click at [530, 187] on span "fabulous" at bounding box center [518, 193] width 32 height 12
type input "********"
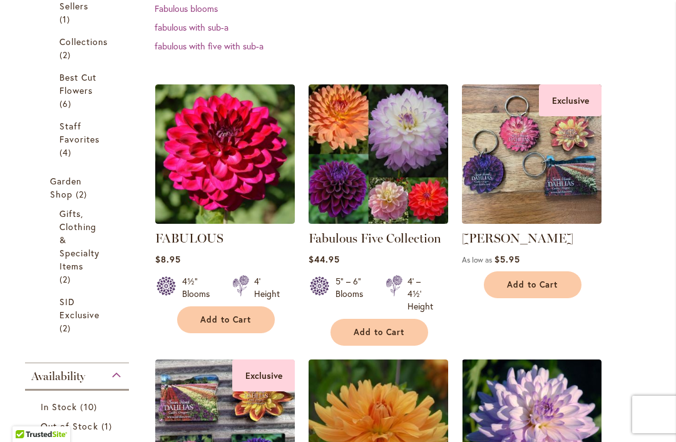
scroll to position [366, 0]
click at [245, 211] on img at bounding box center [224, 153] width 139 height 139
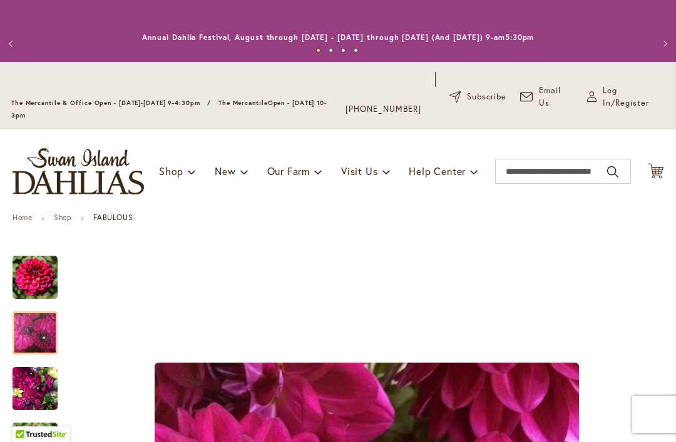
click at [35, 342] on img "FABULOUS" at bounding box center [35, 333] width 45 height 46
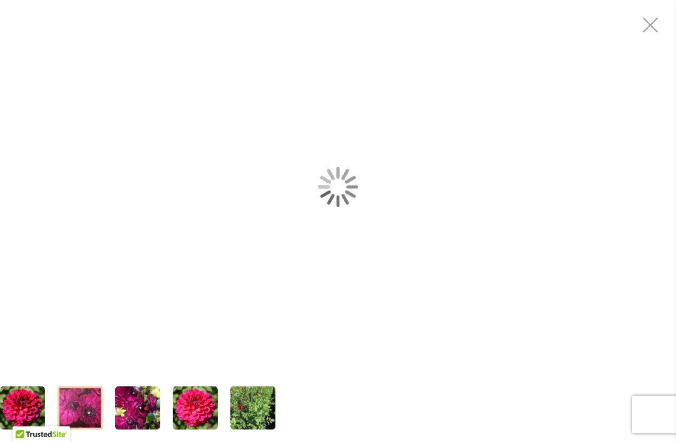
scroll to position [241, 0]
click at [397, 307] on div "FABULOUS" at bounding box center [338, 187] width 676 height 374
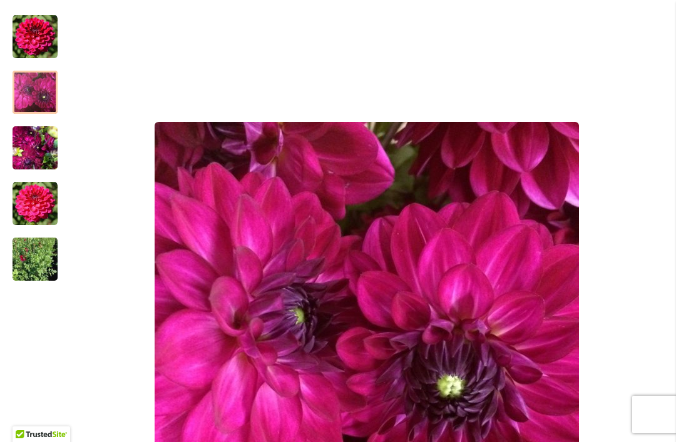
click at [651, 21] on div "Product Images" at bounding box center [366, 341] width 593 height 677
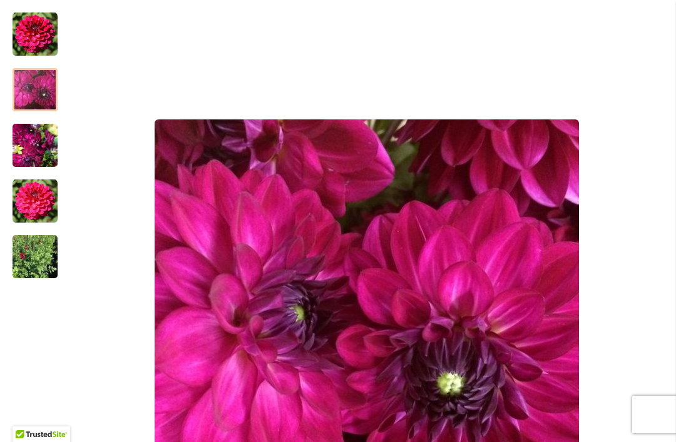
click at [34, 208] on img "FABULOUS" at bounding box center [35, 201] width 45 height 45
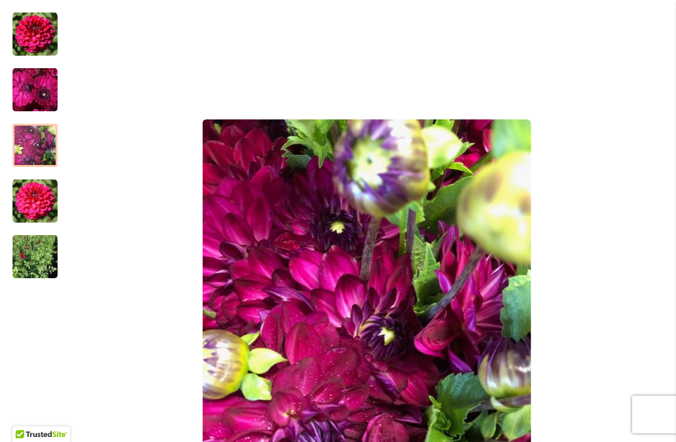
click at [33, 155] on div at bounding box center [35, 145] width 45 height 43
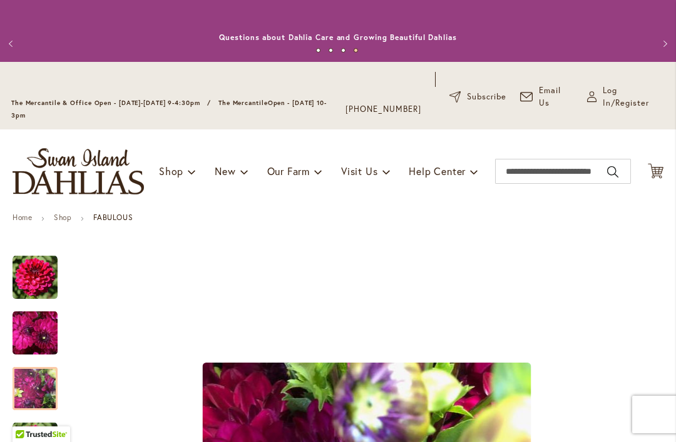
scroll to position [0, 0]
click at [529, 173] on input "Search" at bounding box center [563, 171] width 136 height 25
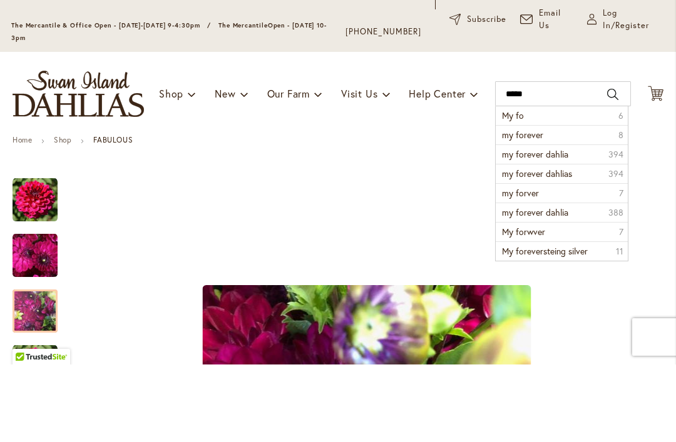
click at [540, 206] on span "my forever" at bounding box center [522, 212] width 41 height 12
type input "**********"
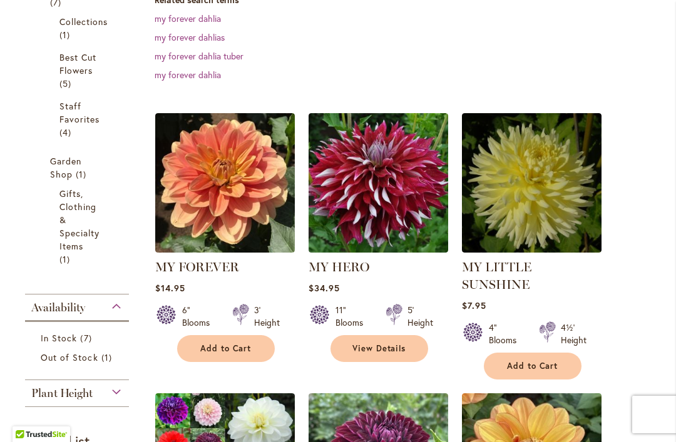
scroll to position [347, 0]
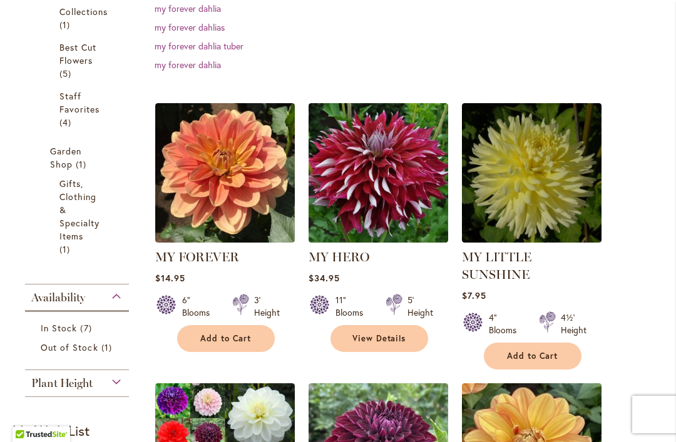
click at [231, 228] on img at bounding box center [224, 172] width 139 height 139
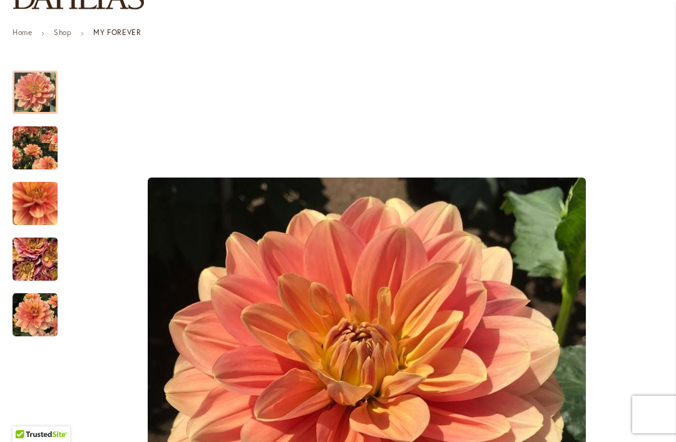
scroll to position [185, 0]
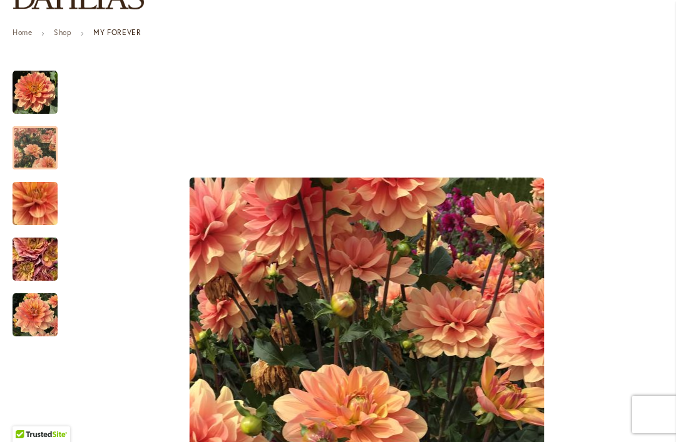
click at [27, 152] on img "MY FOREVER" at bounding box center [35, 148] width 45 height 56
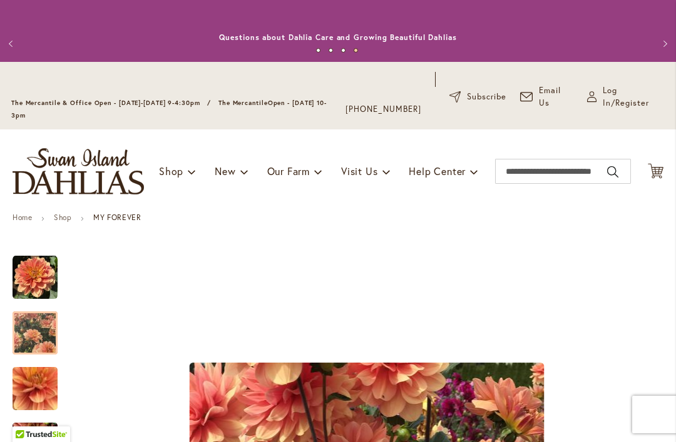
scroll to position [0, 0]
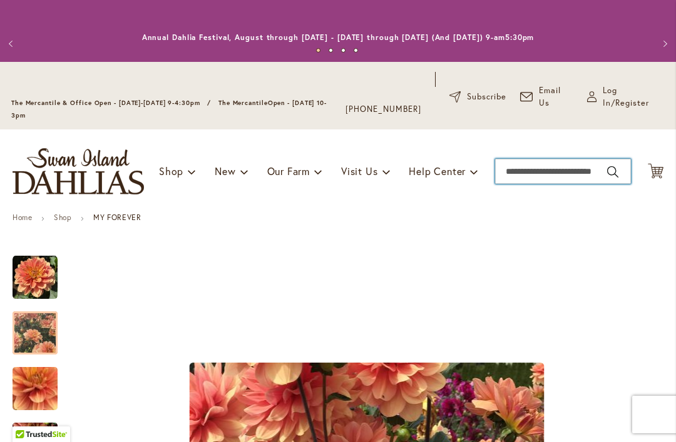
click at [530, 176] on input "Search" at bounding box center [563, 171] width 136 height 25
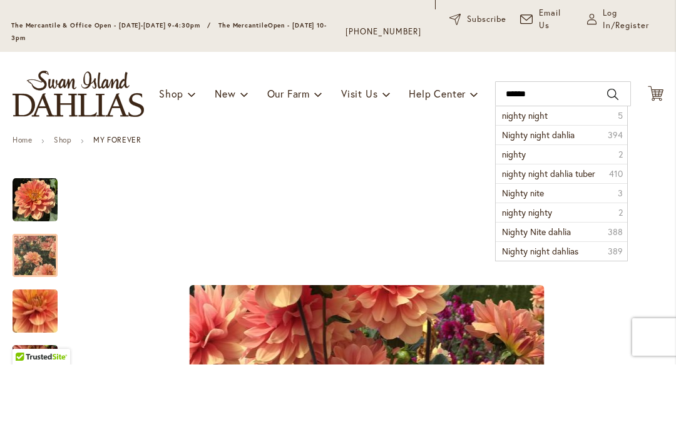
click at [551, 184] on li "nighty night 5" at bounding box center [560, 193] width 131 height 19
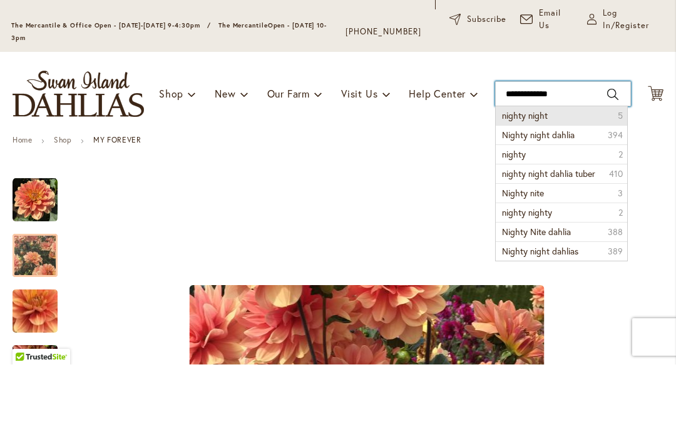
type input "**********"
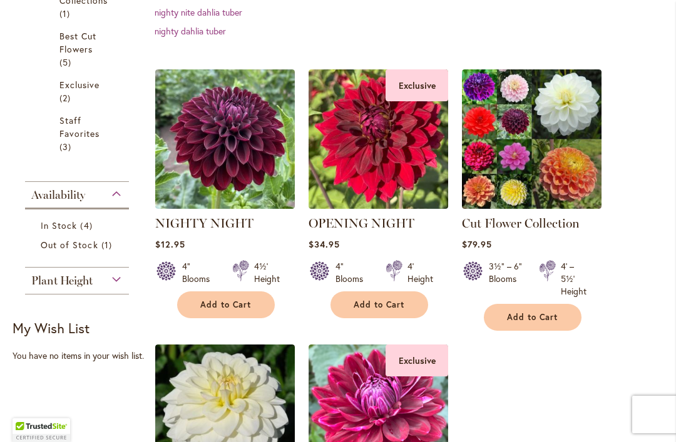
scroll to position [383, 0]
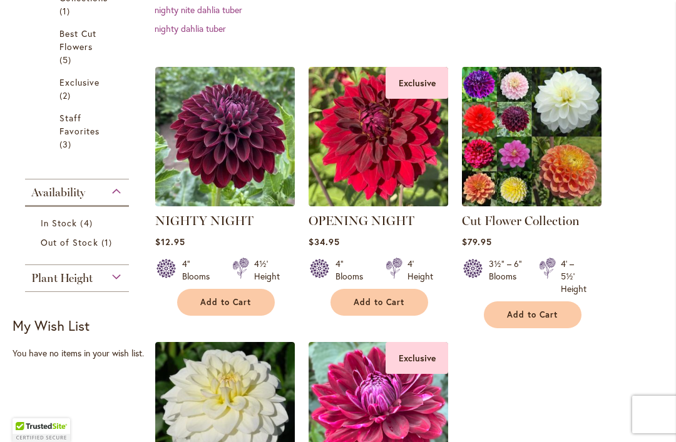
click at [248, 195] on img at bounding box center [224, 136] width 139 height 139
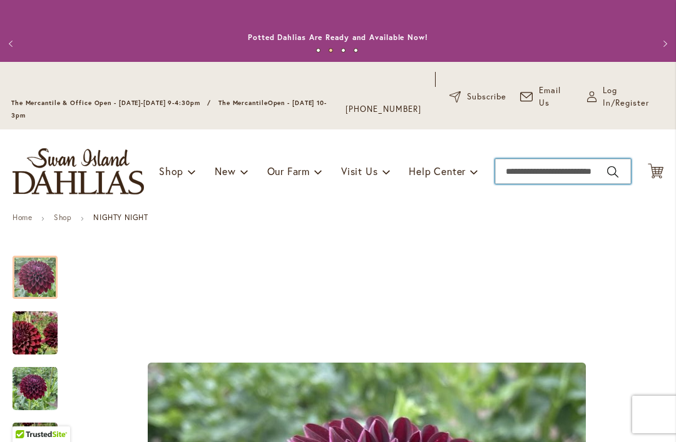
click at [532, 173] on input "Search" at bounding box center [563, 171] width 136 height 25
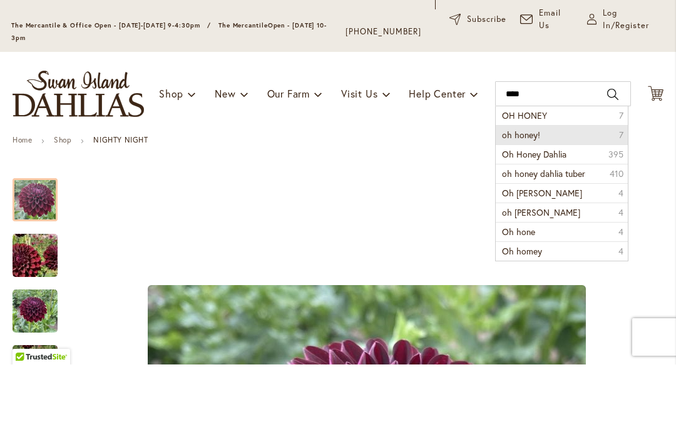
click at [526, 203] on li "oh honey! 7" at bounding box center [560, 212] width 131 height 19
type input "*********"
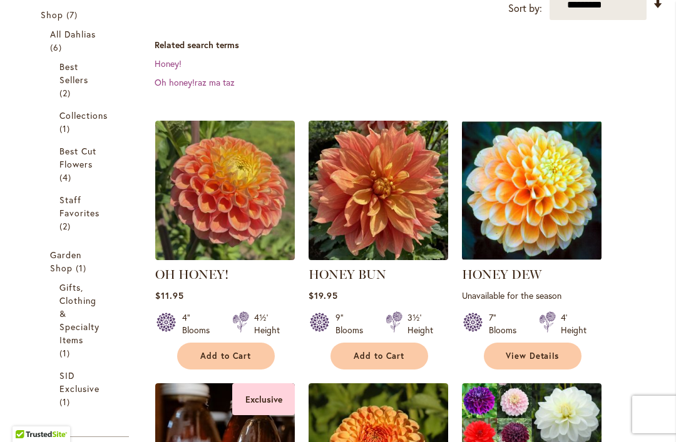
scroll to position [292, 0]
click at [256, 218] on img at bounding box center [224, 190] width 139 height 139
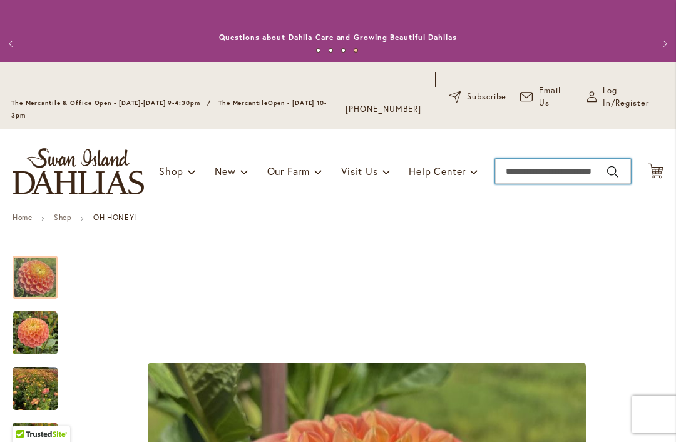
click at [519, 175] on input "Search" at bounding box center [563, 171] width 136 height 25
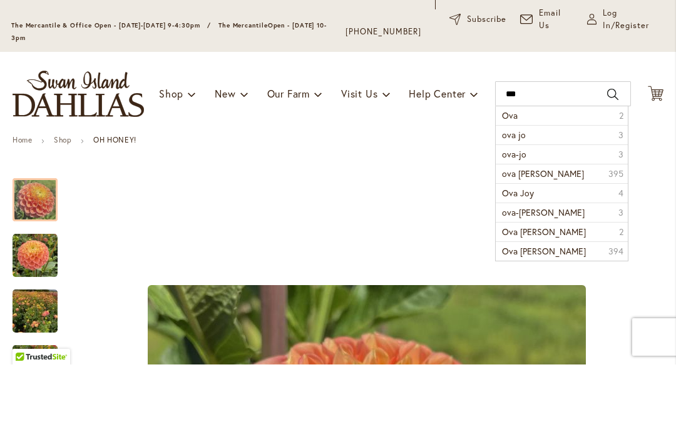
click at [526, 226] on span "ova-jo" at bounding box center [514, 232] width 24 height 12
type input "******"
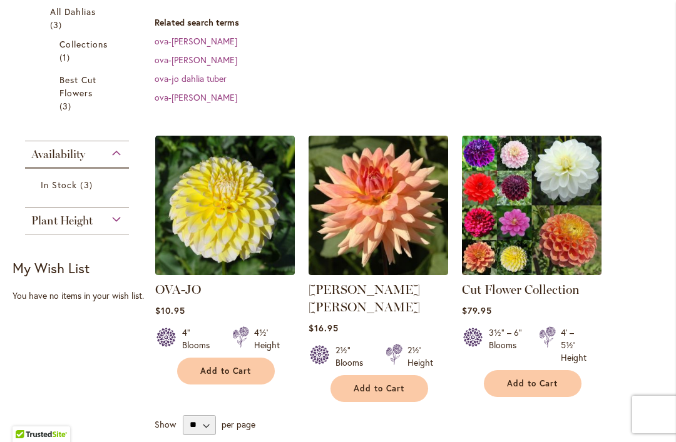
scroll to position [355, 0]
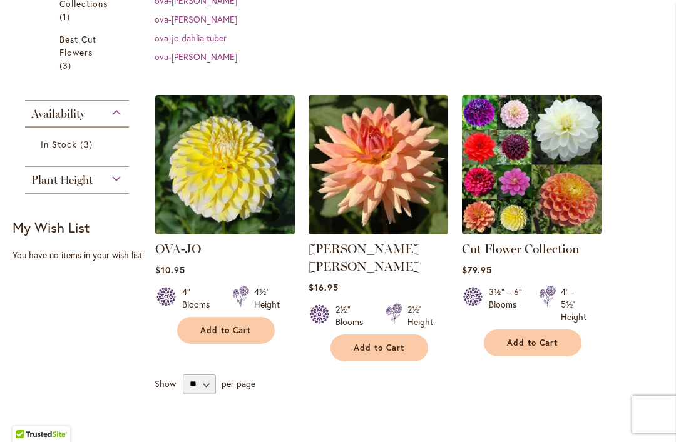
click at [243, 221] on img at bounding box center [224, 164] width 139 height 139
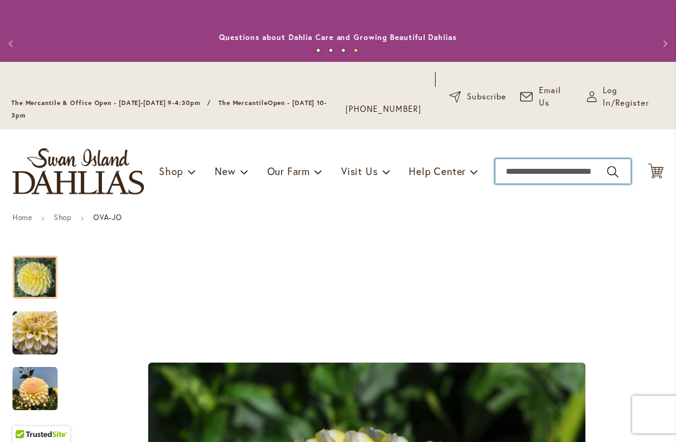
click at [531, 175] on input "Search" at bounding box center [563, 171] width 136 height 25
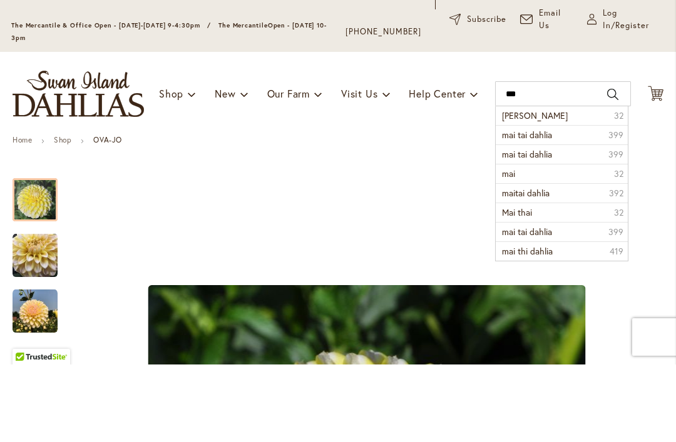
click at [547, 184] on li "mai tai 32" at bounding box center [560, 193] width 131 height 19
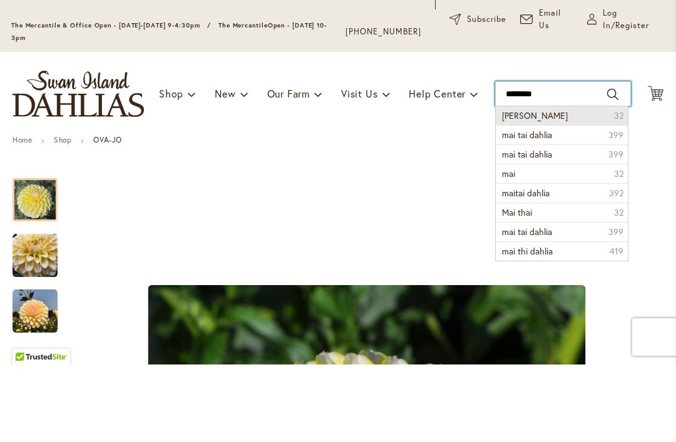
type input "*******"
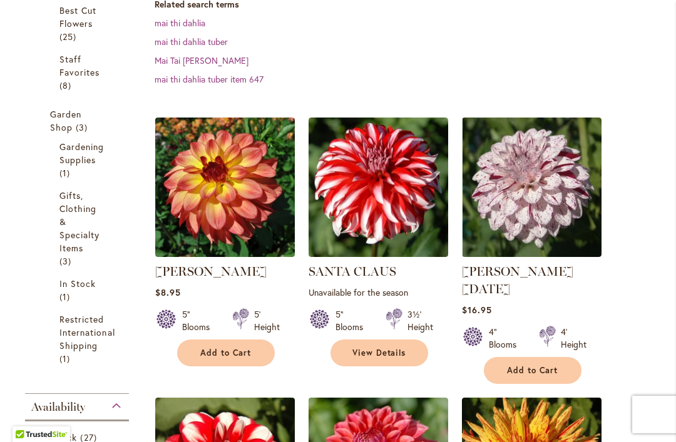
scroll to position [434, 0]
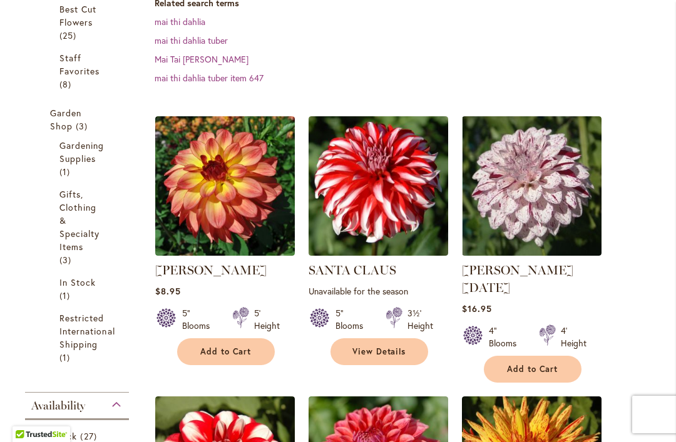
click at [225, 215] on img at bounding box center [224, 185] width 139 height 139
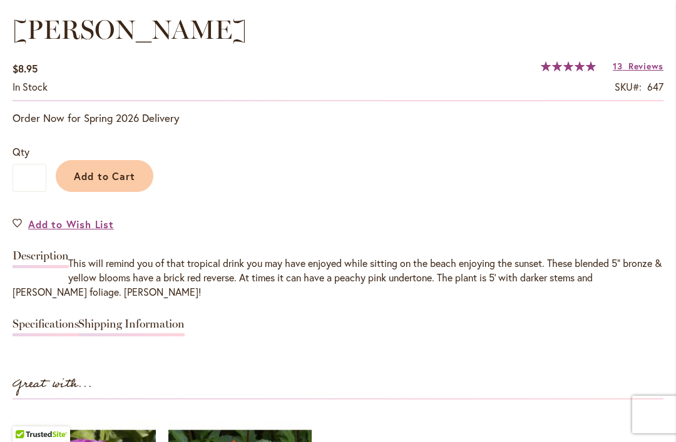
scroll to position [941, 0]
